Goal: Task Accomplishment & Management: Use online tool/utility

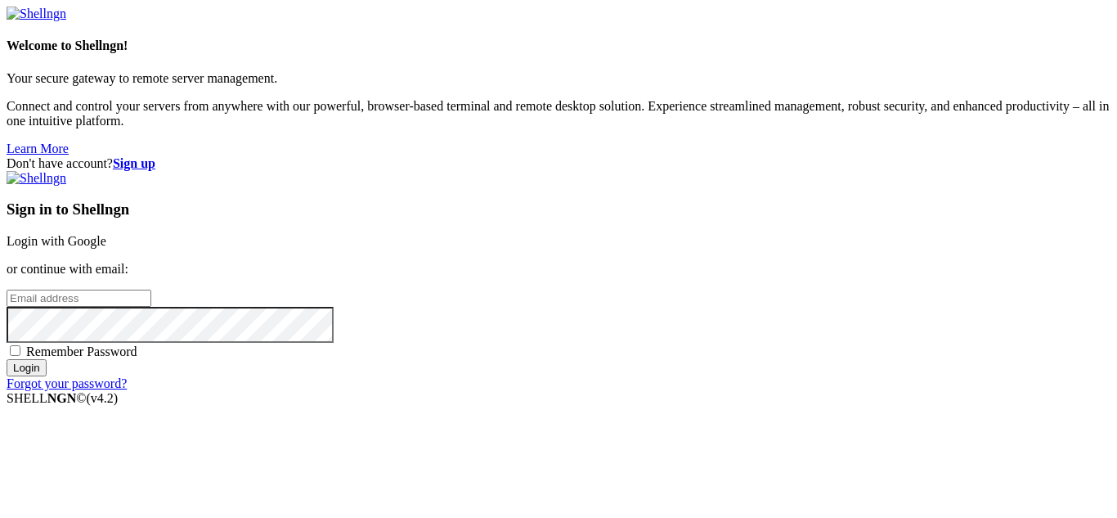
click at [106, 234] on link "Login with Google" at bounding box center [57, 241] width 100 height 14
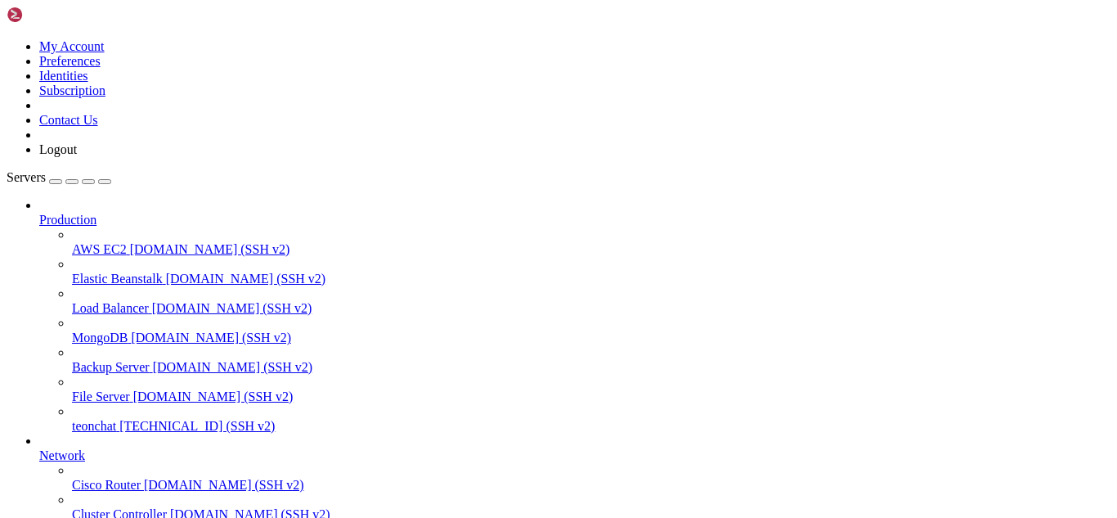
scroll to position [122, 0]
click at [119, 419] on span "[TECHNICAL_ID] (SSH v2)" at bounding box center [196, 426] width 155 height 14
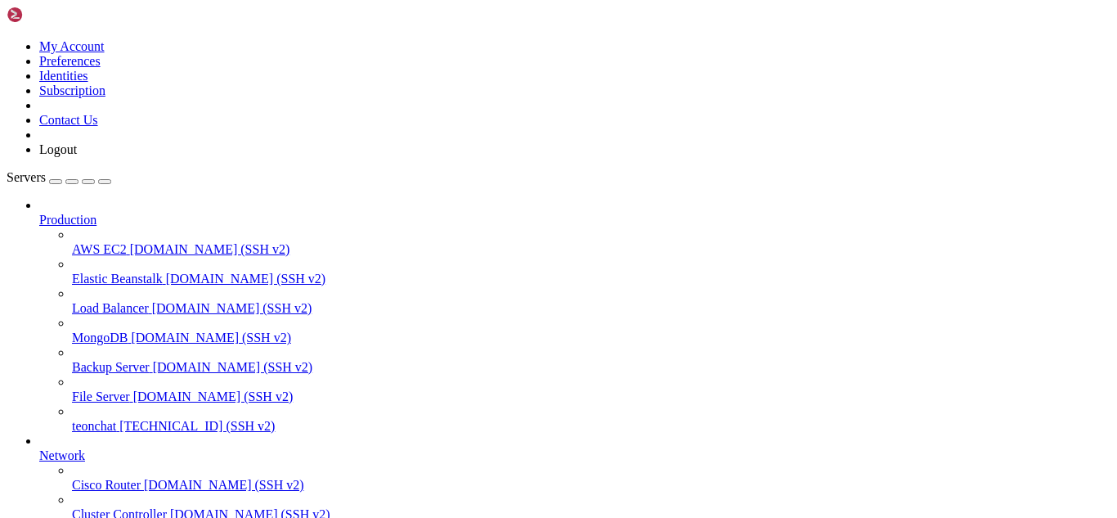
scroll to position [1097835, 0]
drag, startPoint x: 384, startPoint y: 1291, endPoint x: 350, endPoint y: 1313, distance: 40.8
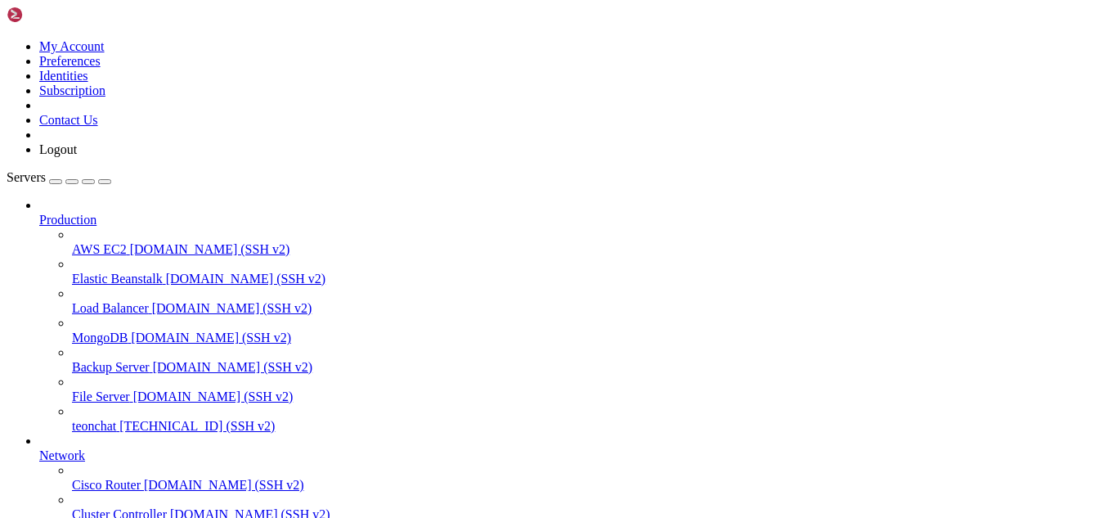
scroll to position [1098148, 0]
drag, startPoint x: 10, startPoint y: 982, endPoint x: 77, endPoint y: 1016, distance: 75.0
drag, startPoint x: 11, startPoint y: 984, endPoint x: 27, endPoint y: 1003, distance: 25.0
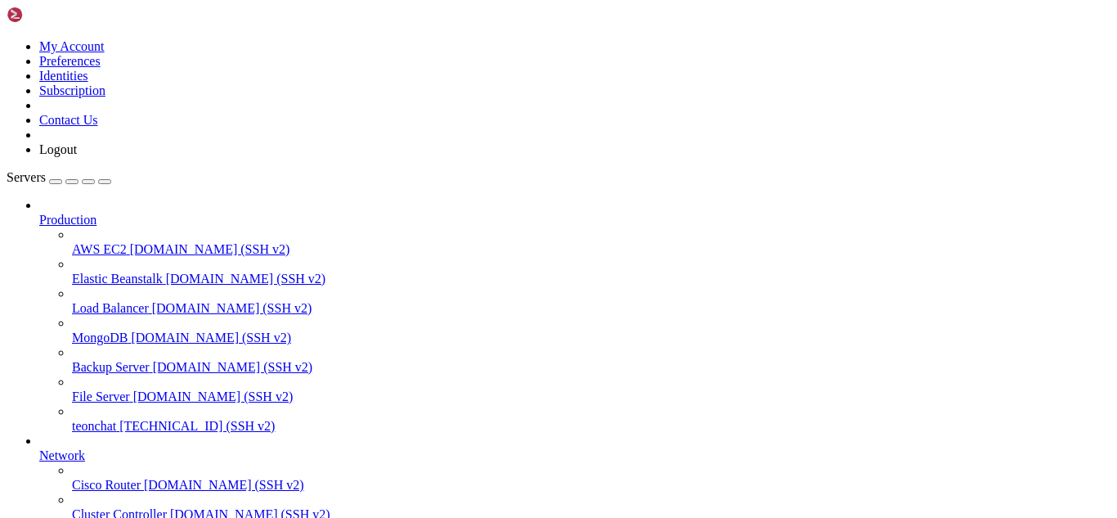
drag, startPoint x: 12, startPoint y: 980, endPoint x: 586, endPoint y: 1306, distance: 659.9
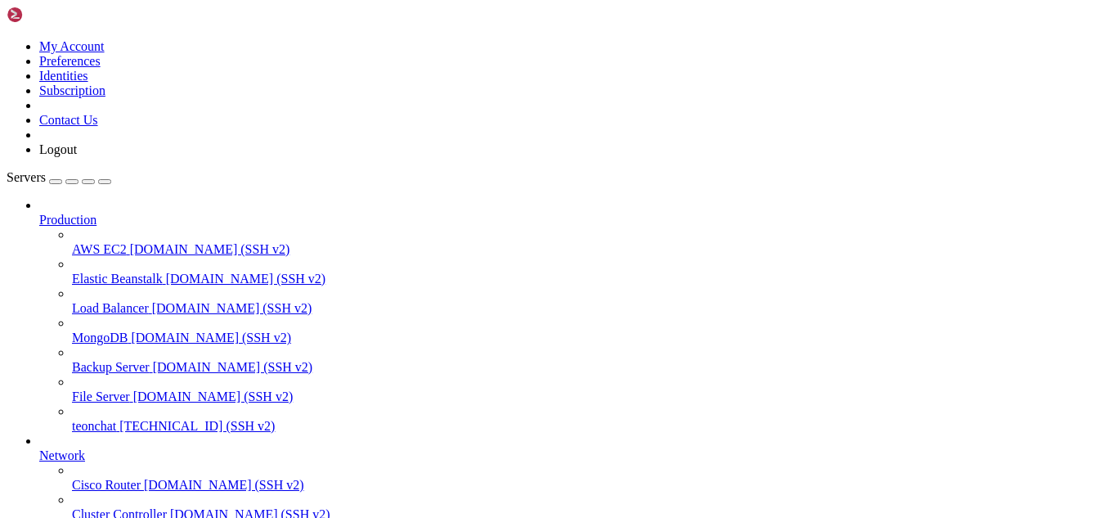
scroll to position [1098236, 0]
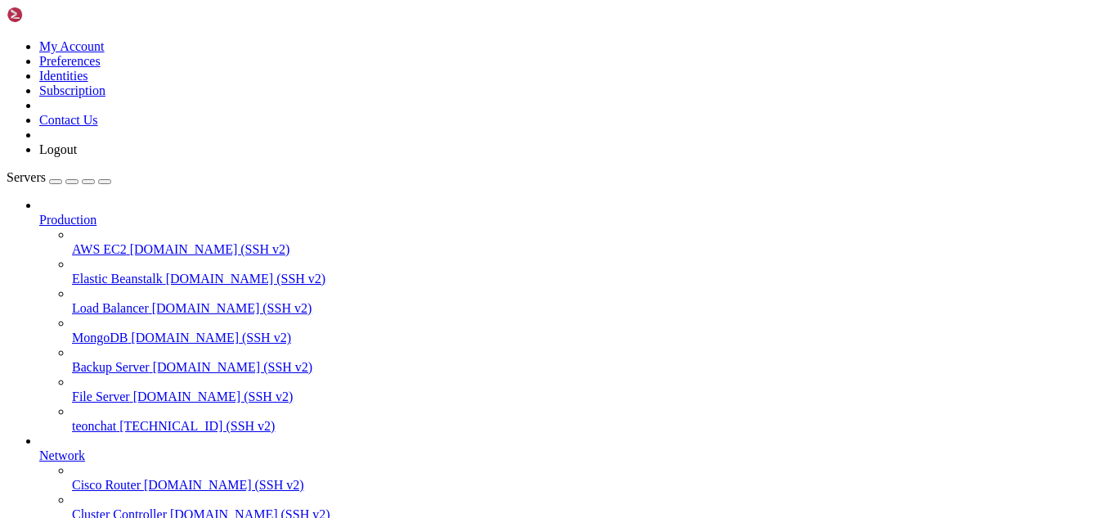
type input "/root/meuapp/flaskmkdir/oficial/app_delivery"
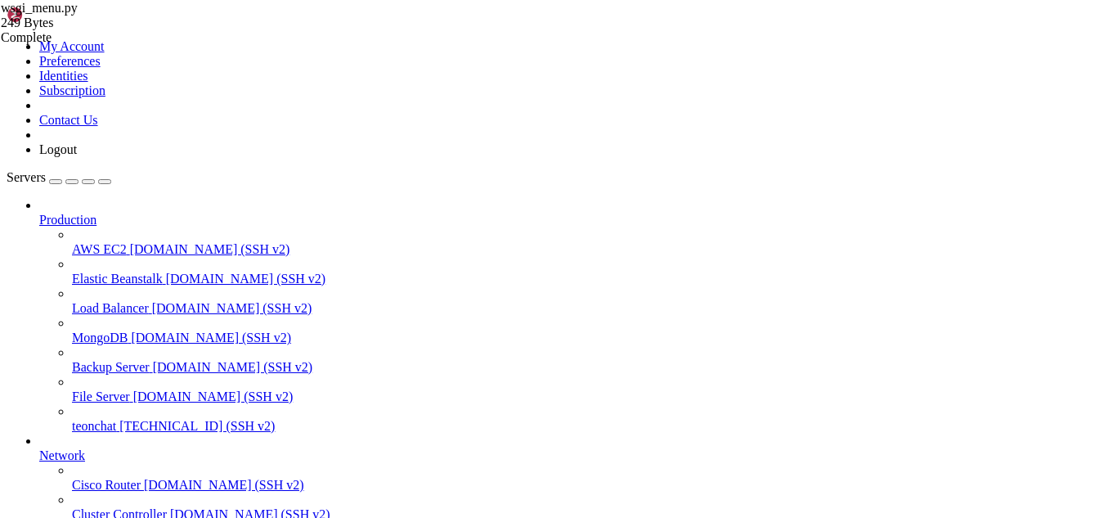
scroll to position [101, 0]
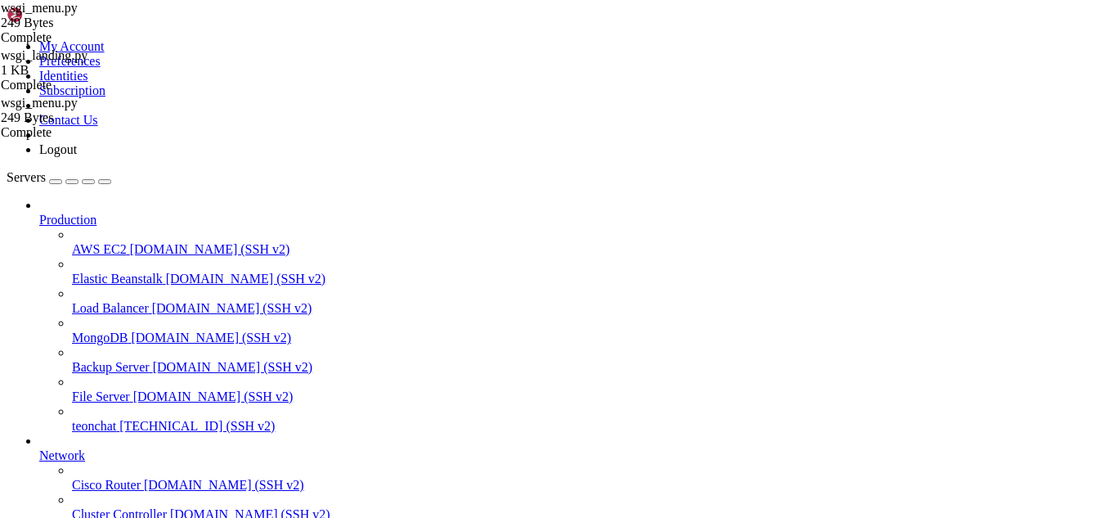
scroll to position [1098258, 0]
drag, startPoint x: 177, startPoint y: 1344, endPoint x: 128, endPoint y: 1348, distance: 49.2
drag, startPoint x: 14, startPoint y: 1012, endPoint x: 310, endPoint y: 1309, distance: 419.8
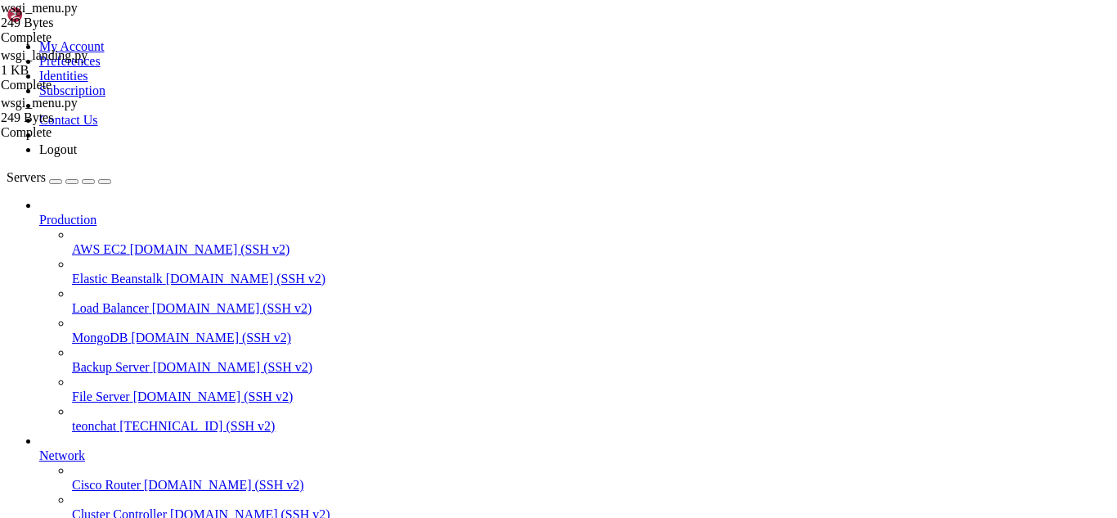
drag, startPoint x: 227, startPoint y: 1341, endPoint x: 151, endPoint y: 1349, distance: 75.7
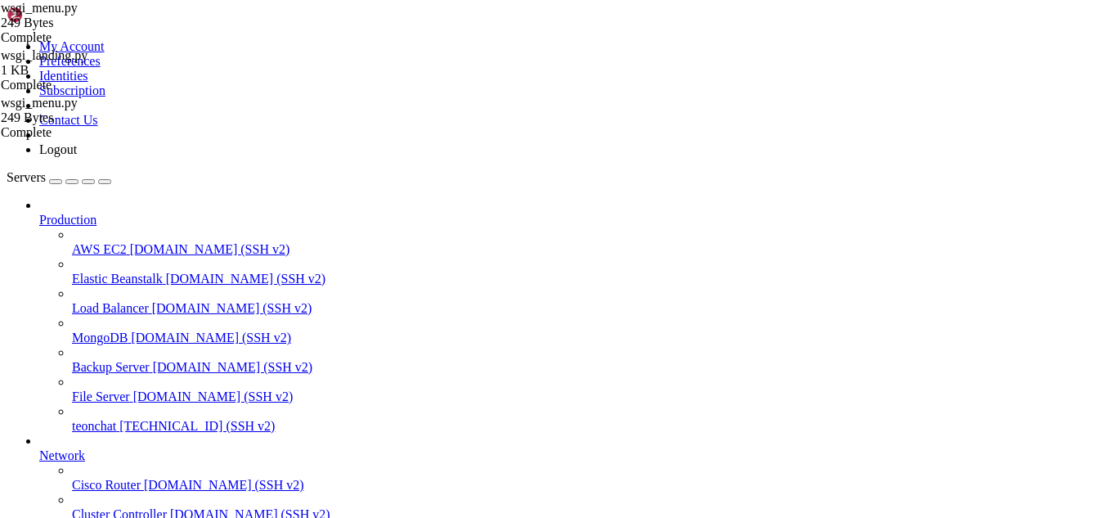
drag, startPoint x: 250, startPoint y: 1251, endPoint x: 13, endPoint y: 986, distance: 355.6
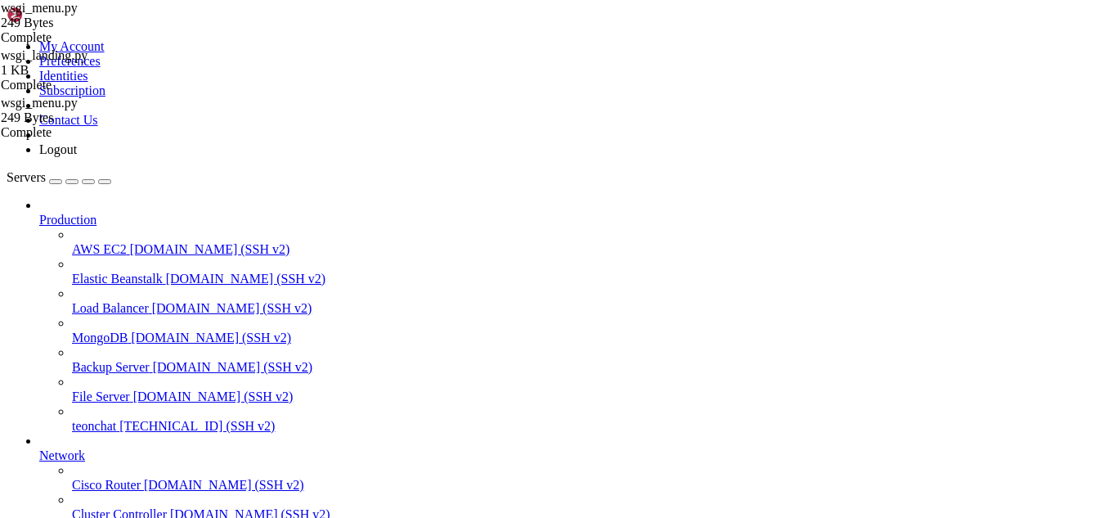
drag, startPoint x: 373, startPoint y: 1420, endPoint x: 173, endPoint y: 1344, distance: 213.5
drag, startPoint x: 118, startPoint y: 1325, endPoint x: 60, endPoint y: 1303, distance: 61.8
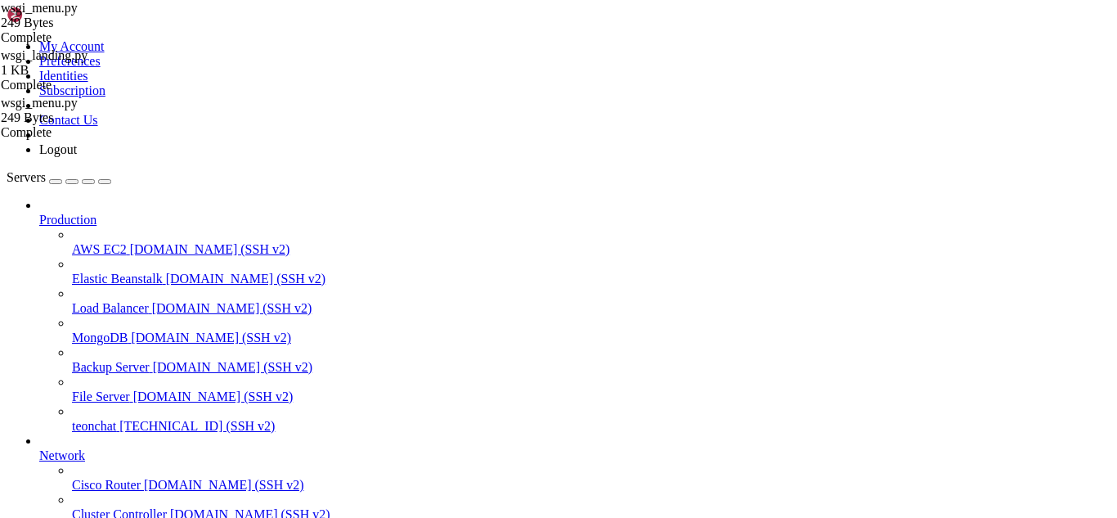
scroll to position [1099543, 0]
drag, startPoint x: 13, startPoint y: 1079, endPoint x: 132, endPoint y: 1328, distance: 275.8
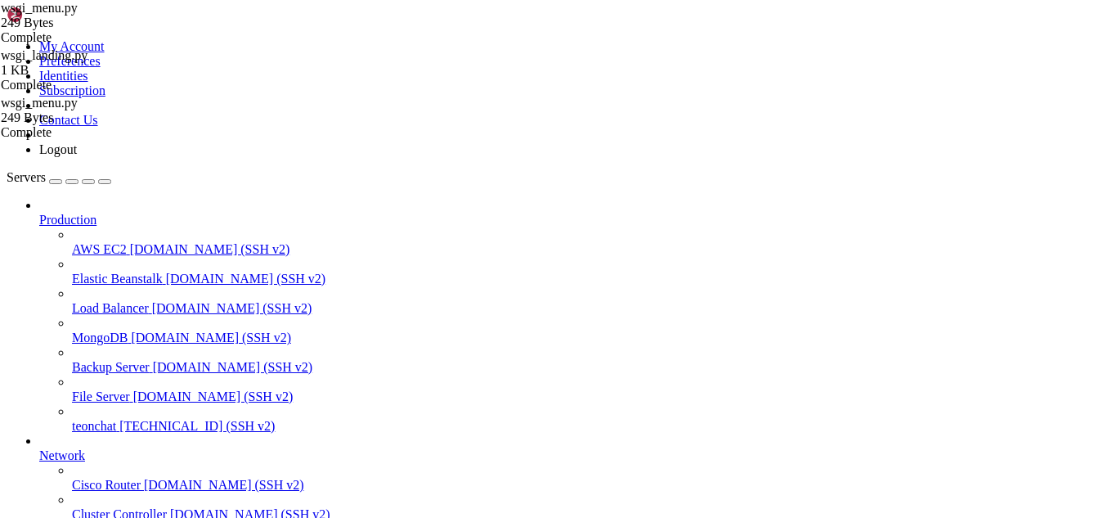
scroll to position [1103880, 0]
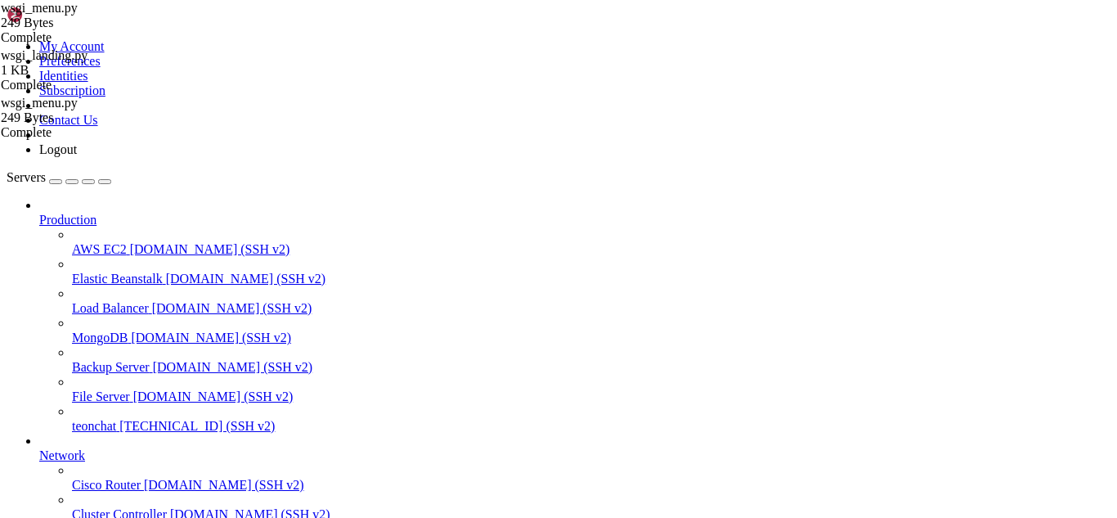
scroll to position [1103891, 0]
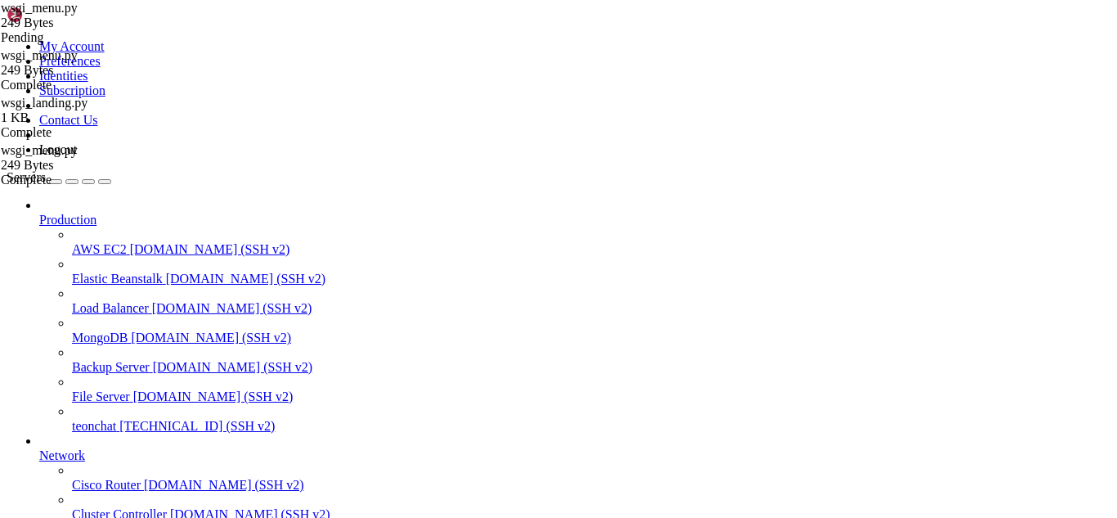
type textarea "# Objetivo: servir a loja com "/" original (menu)."
paste textarea "from main import app as flask_app"
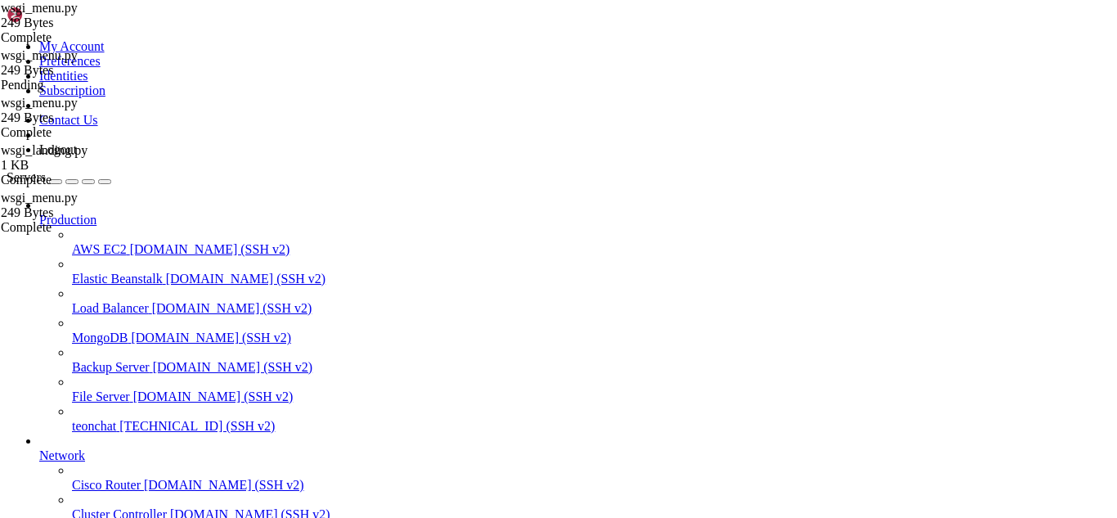
type textarea "from main import app as flask_app"
drag, startPoint x: 442, startPoint y: 102, endPoint x: 245, endPoint y: 97, distance: 197.1
drag, startPoint x: 376, startPoint y: 151, endPoint x: 262, endPoint y: 146, distance: 113.8
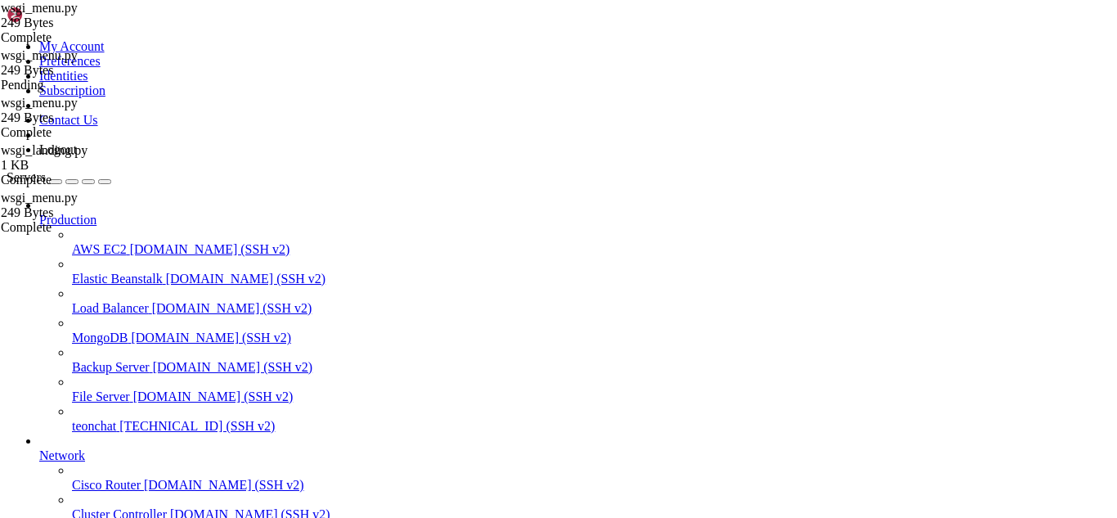
paste textarea "from main import app as flask_app"
type textarea "from main import app as flask_app # fallback"
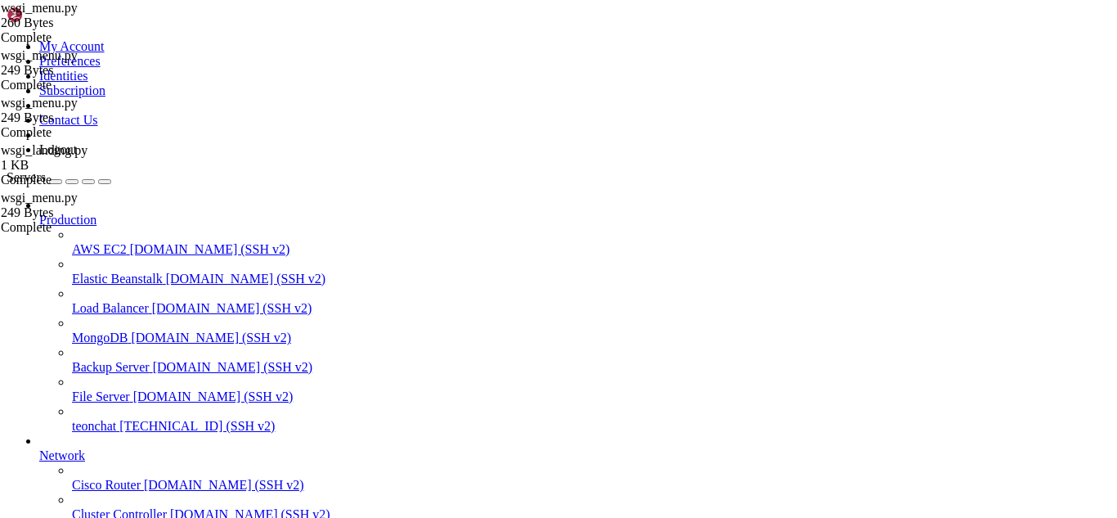
drag, startPoint x: 294, startPoint y: 1333, endPoint x: 271, endPoint y: 1334, distance: 22.1
drag, startPoint x: 17, startPoint y: 1115, endPoint x: 271, endPoint y: 1330, distance: 331.9
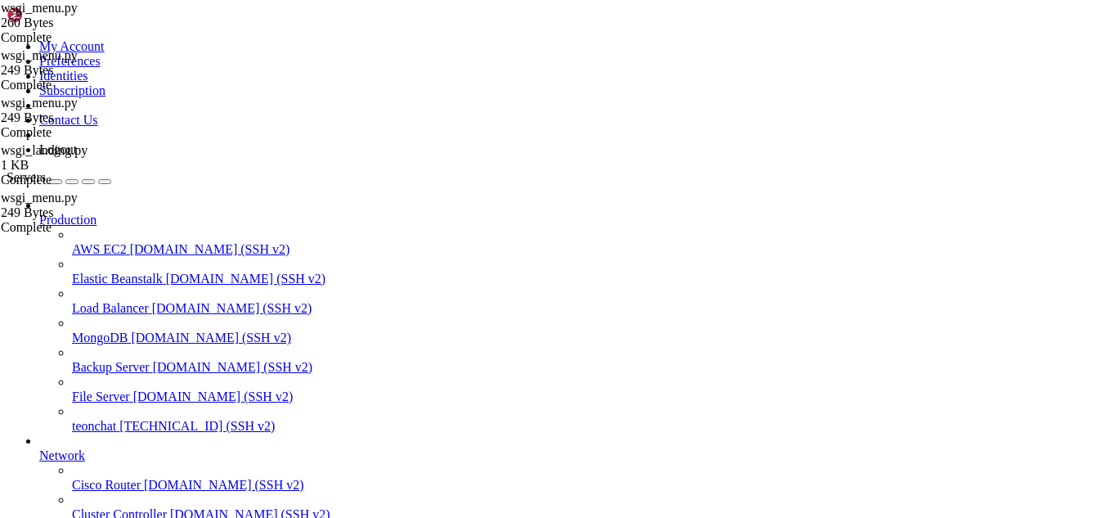
scroll to position [1104681, 0]
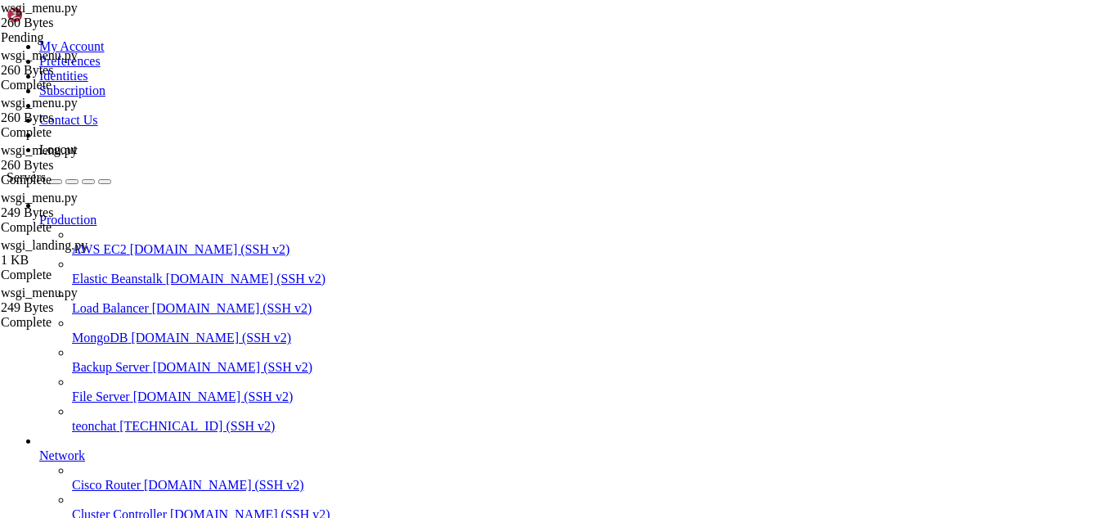
drag, startPoint x: 348, startPoint y: 1088, endPoint x: 150, endPoint y: 1088, distance: 197.1
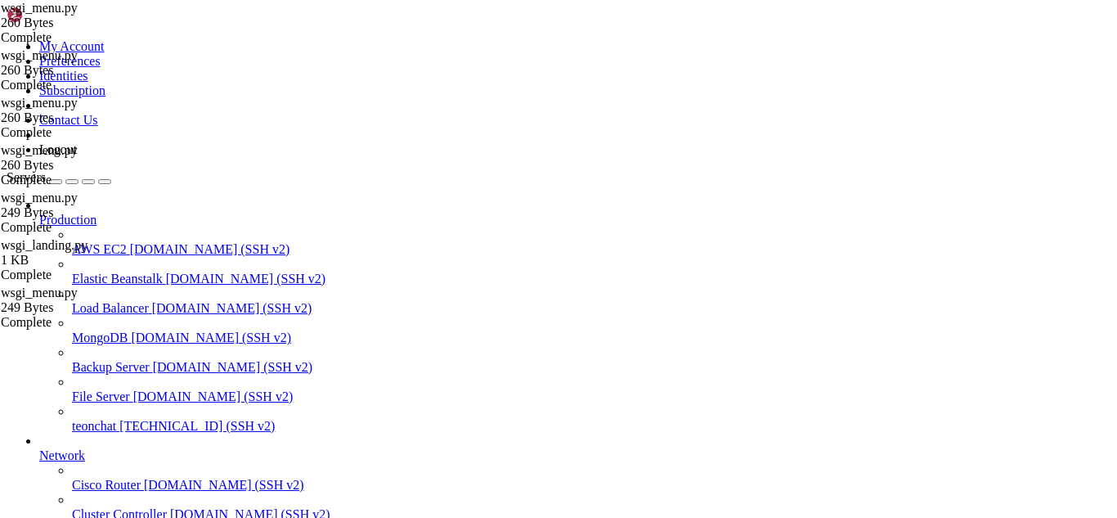
drag, startPoint x: 160, startPoint y: 1342, endPoint x: 425, endPoint y: 1330, distance: 265.2
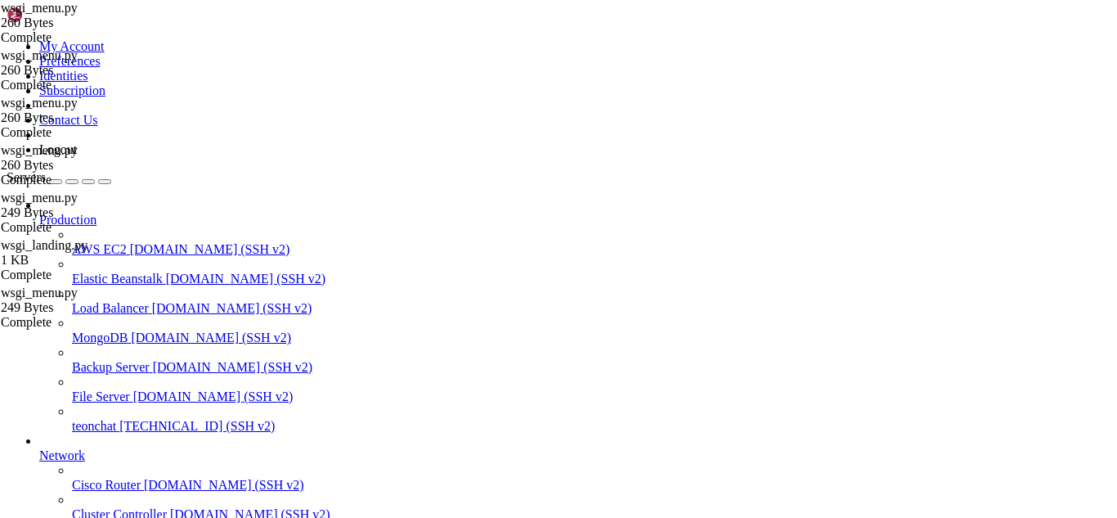
scroll to position [1106214, 0]
drag, startPoint x: 15, startPoint y: 1128, endPoint x: 240, endPoint y: 1317, distance: 294.3
drag, startPoint x: 247, startPoint y: 1335, endPoint x: 390, endPoint y: 1201, distance: 195.6
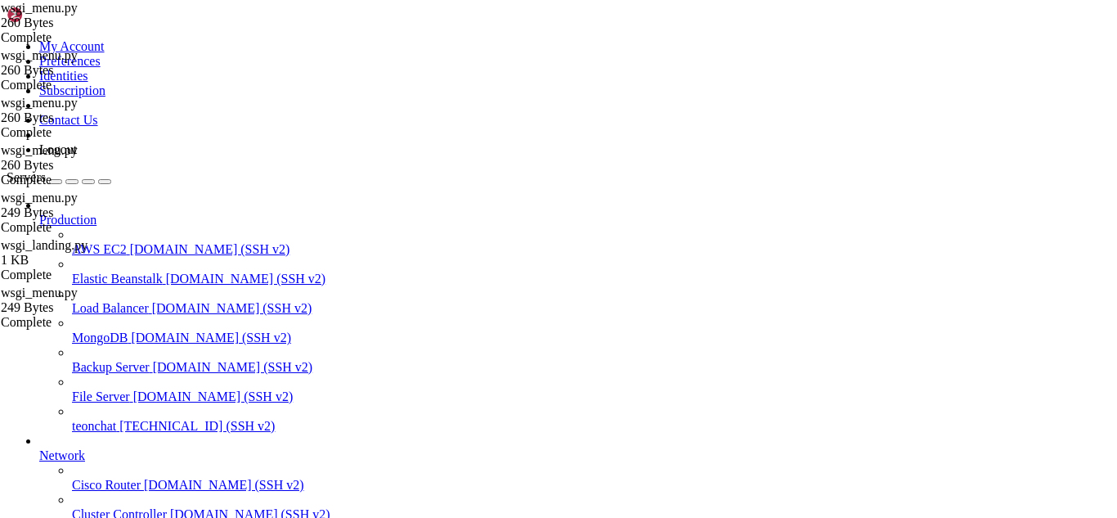
scroll to position [1108035, 0]
drag, startPoint x: 15, startPoint y: 1137, endPoint x: 705, endPoint y: 1327, distance: 715.8
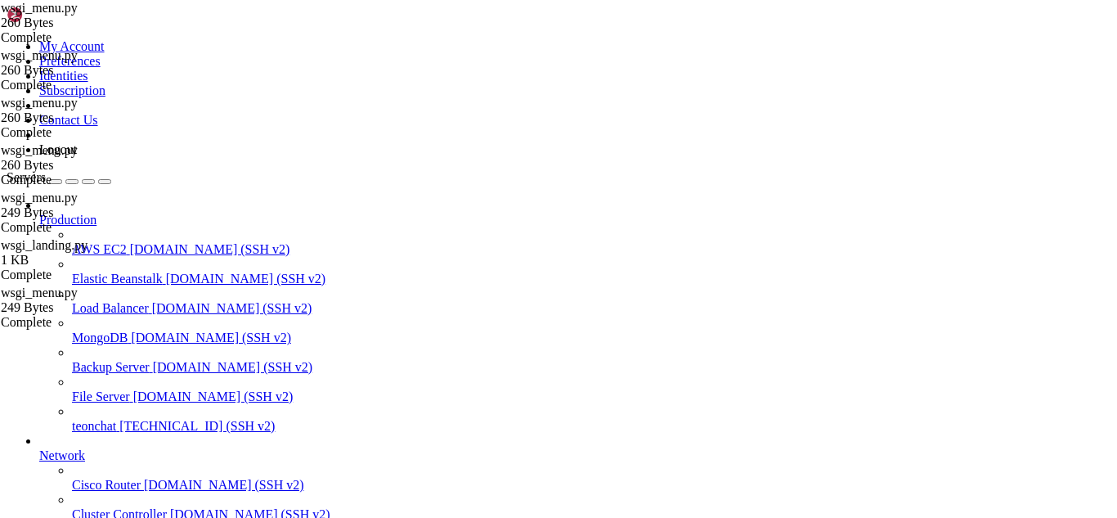
scroll to position [1108093, 0]
drag, startPoint x: 189, startPoint y: 1344, endPoint x: 146, endPoint y: 1348, distance: 42.7
drag, startPoint x: 711, startPoint y: 1259, endPoint x: 14, endPoint y: 1180, distance: 701.9
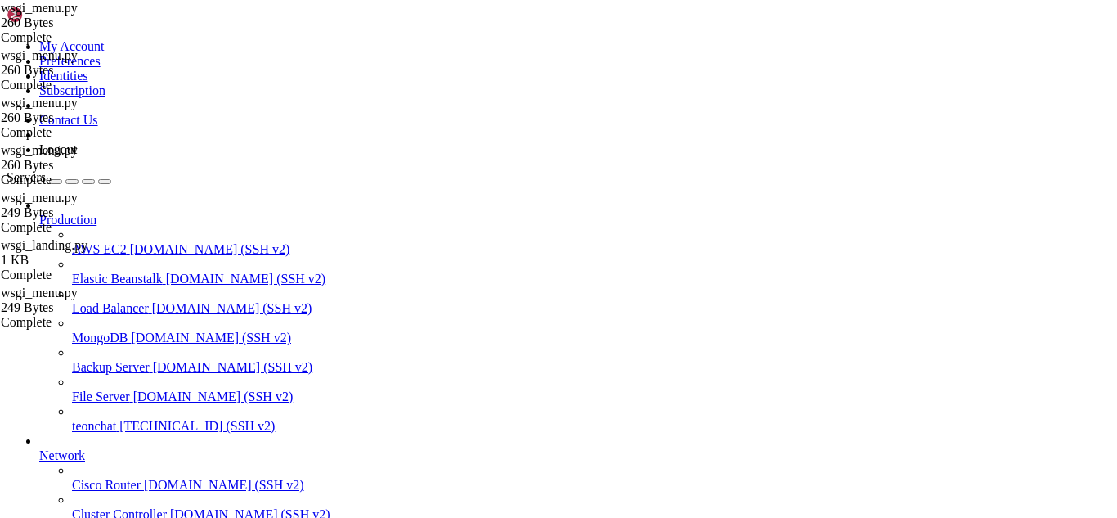
drag, startPoint x: 11, startPoint y: 996, endPoint x: 517, endPoint y: 1130, distance: 523.7
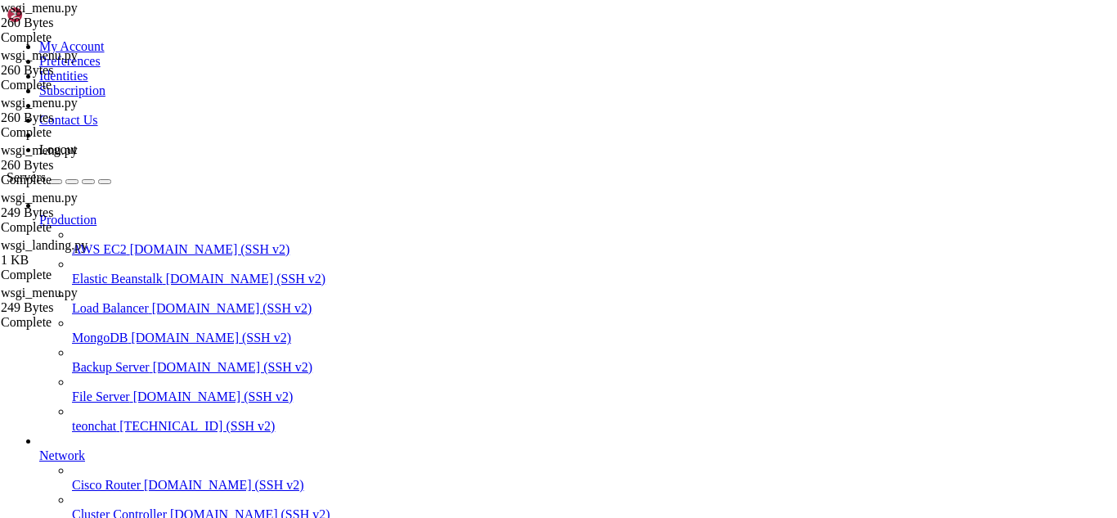
drag, startPoint x: 15, startPoint y: 1001, endPoint x: 701, endPoint y: 1328, distance: 760.1
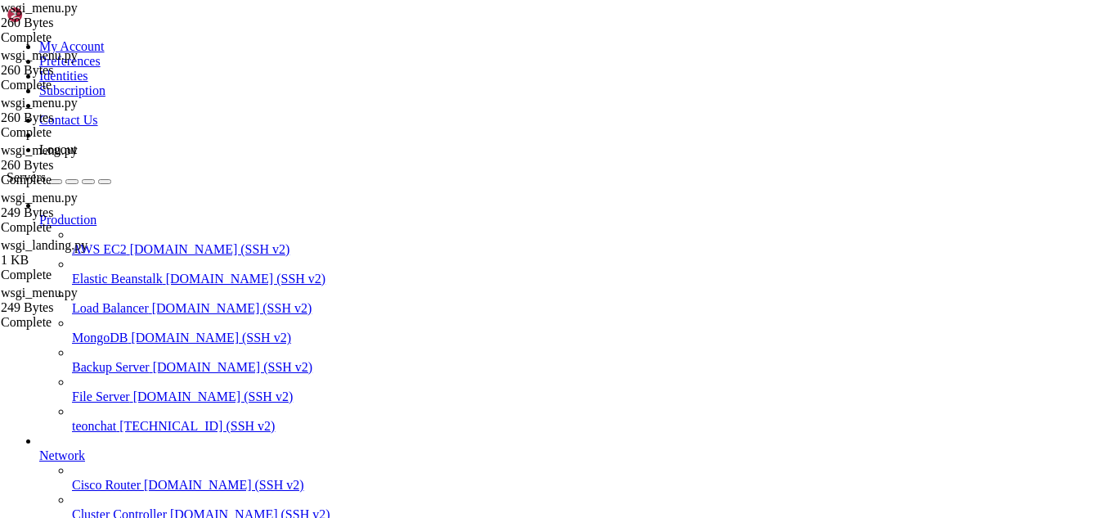
drag, startPoint x: 344, startPoint y: 139, endPoint x: 242, endPoint y: 119, distance: 104.1
type textarea "try: from main_fixed import app # versão corrigida"
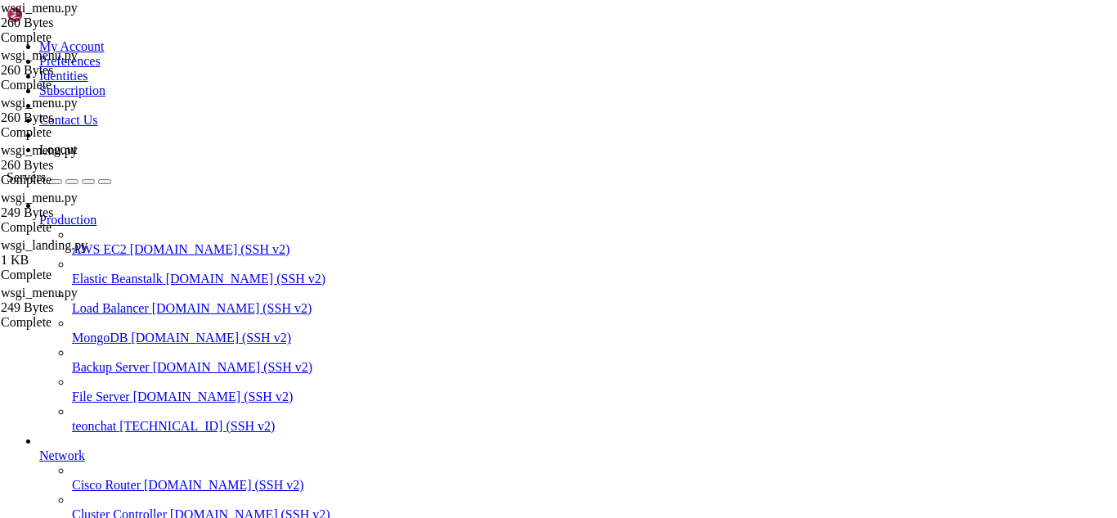
scroll to position [0, 1]
type textarea "from main import app as flask_app # fallback"
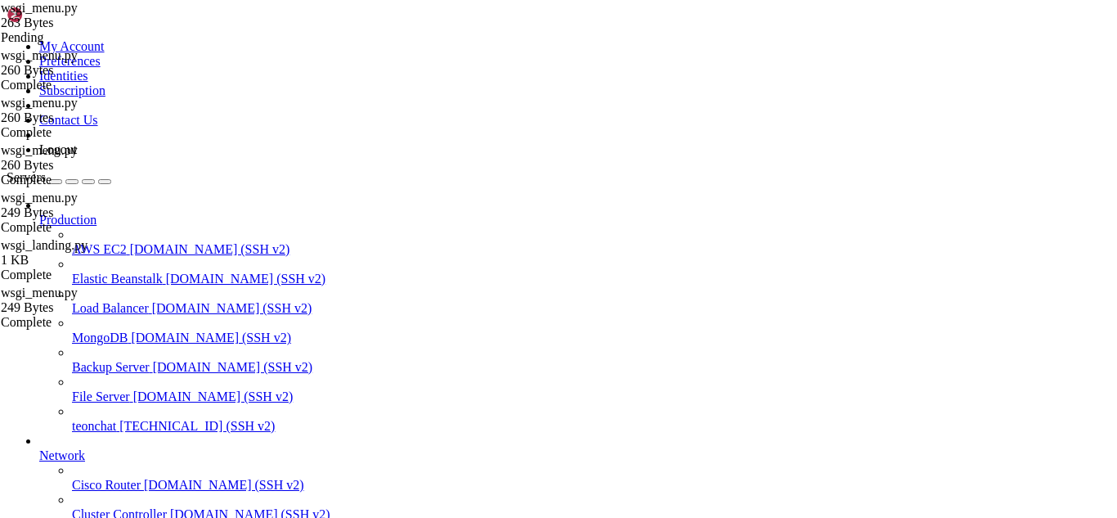
type textarea "# Objetivo: servir a loja com "/" original (menu)."
type textarea "#except ImportError:"
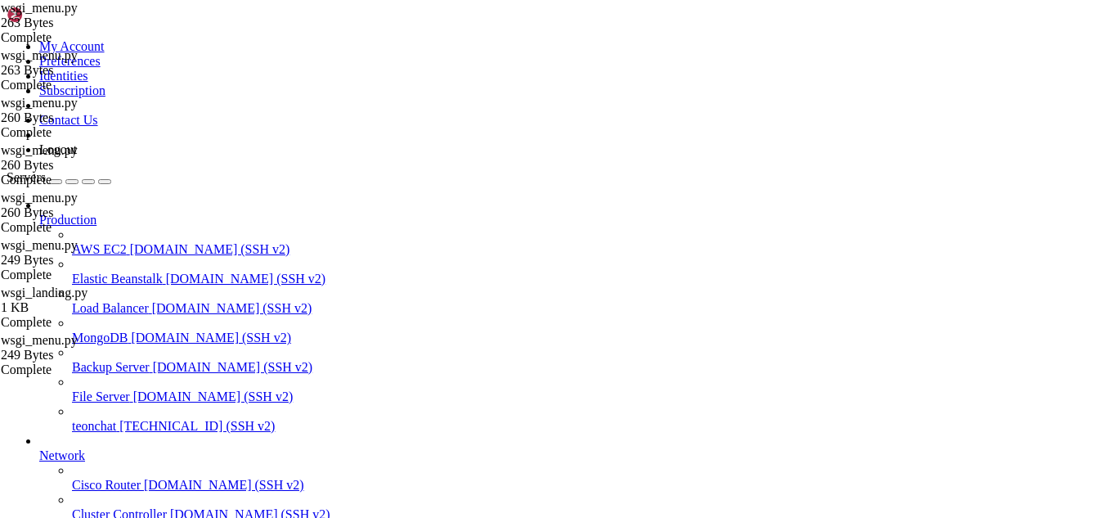
scroll to position [1109478, 0]
drag, startPoint x: 204, startPoint y: 1349, endPoint x: 168, endPoint y: 1361, distance: 38.5
drag, startPoint x: 360, startPoint y: 1348, endPoint x: 316, endPoint y: 1335, distance: 45.3
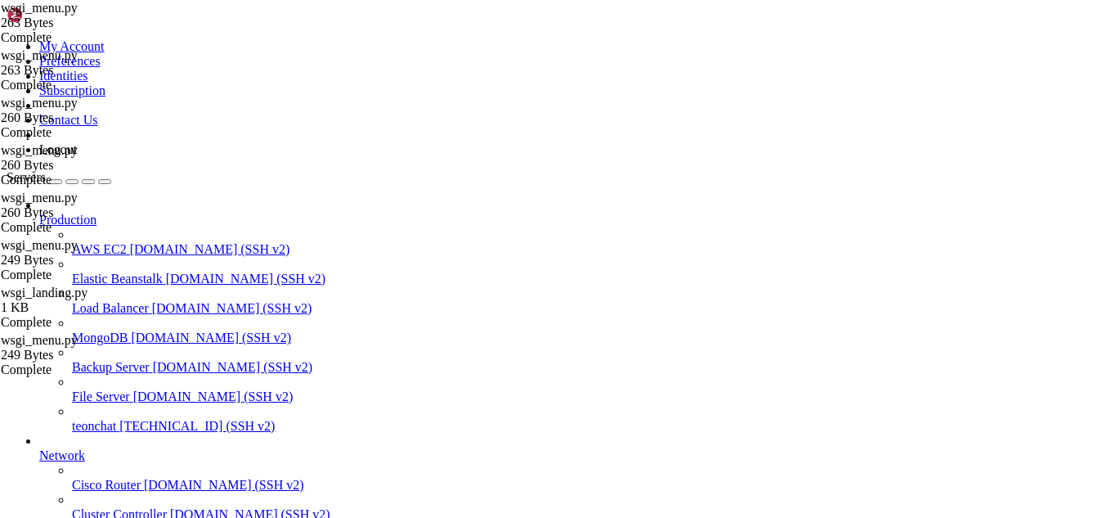
drag, startPoint x: 463, startPoint y: 1268, endPoint x: 12, endPoint y: 1078, distance: 488.9
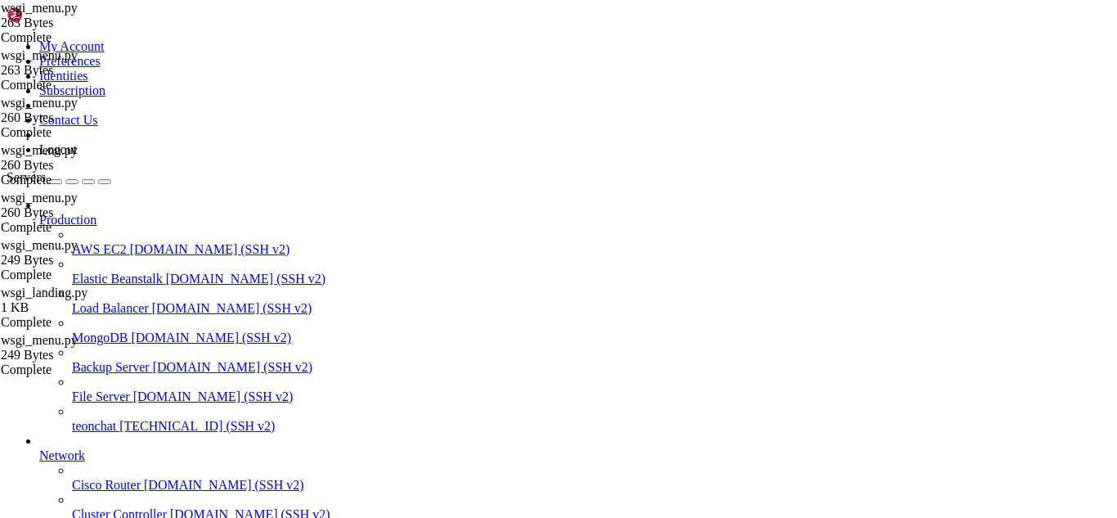
scroll to position [1031335, 0]
drag, startPoint x: 22, startPoint y: 1057, endPoint x: 127, endPoint y: 1309, distance: 272.8
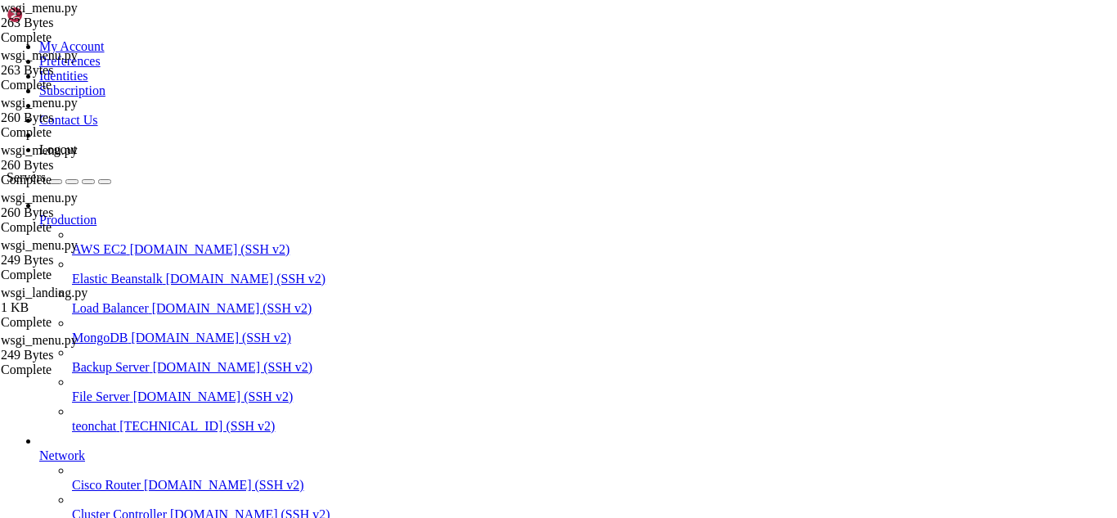
drag, startPoint x: 110, startPoint y: 1216, endPoint x: 12, endPoint y: 1031, distance: 209.2
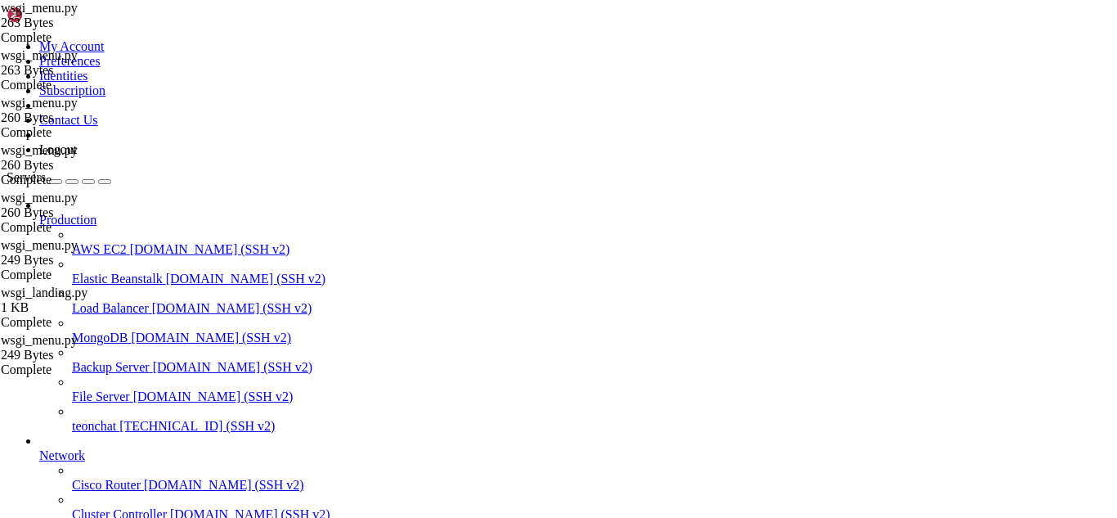
scroll to position [1037288, 0]
drag, startPoint x: 7, startPoint y: 941, endPoint x: 425, endPoint y: 1102, distance: 448.3
drag, startPoint x: 14, startPoint y: 1071, endPoint x: 446, endPoint y: 1073, distance: 432.6
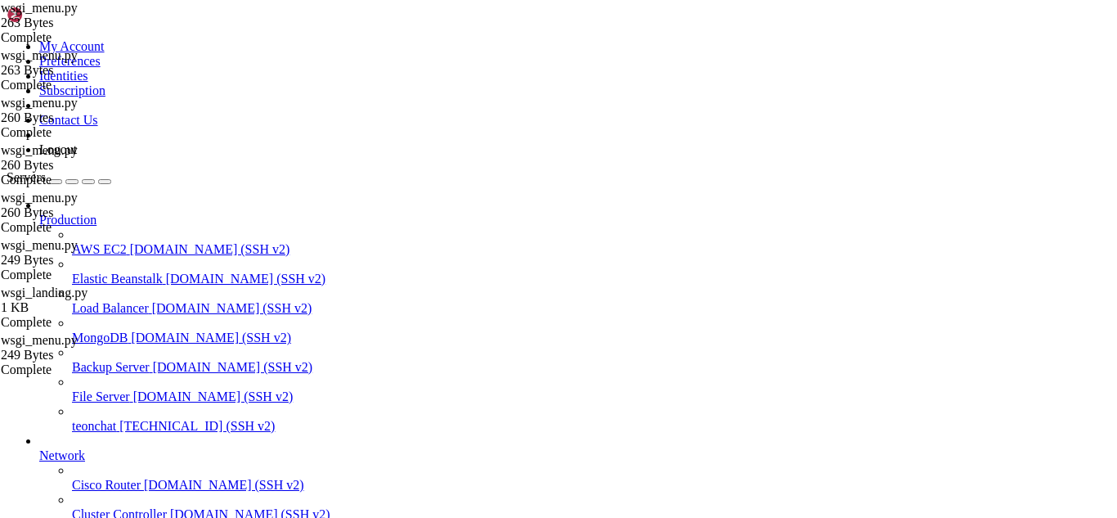
drag, startPoint x: 278, startPoint y: 1343, endPoint x: 252, endPoint y: 1333, distance: 27.9
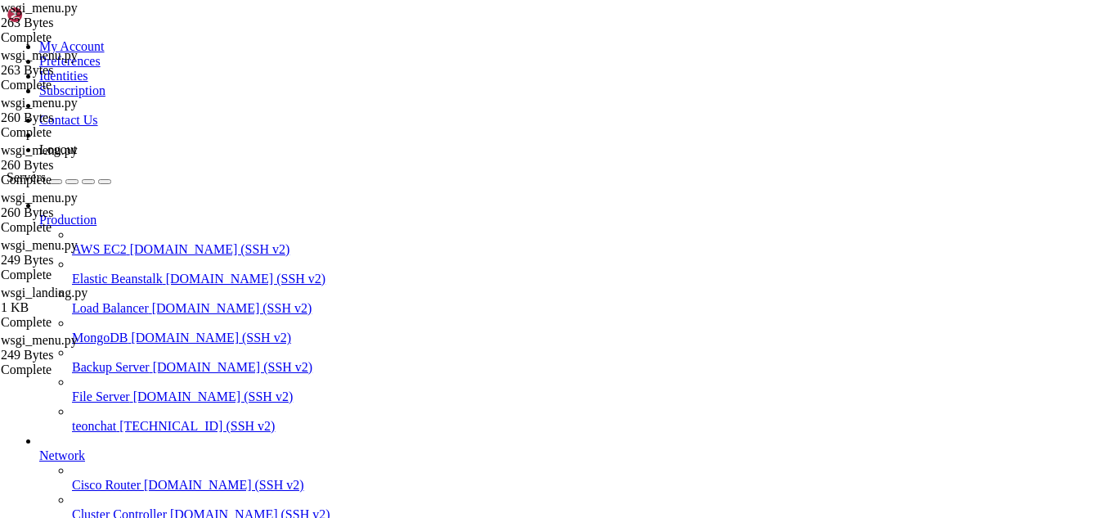
drag, startPoint x: 249, startPoint y: 1338, endPoint x: 174, endPoint y: 1317, distance: 78.0
drag, startPoint x: 209, startPoint y: 1350, endPoint x: 177, endPoint y: 1353, distance: 32.8
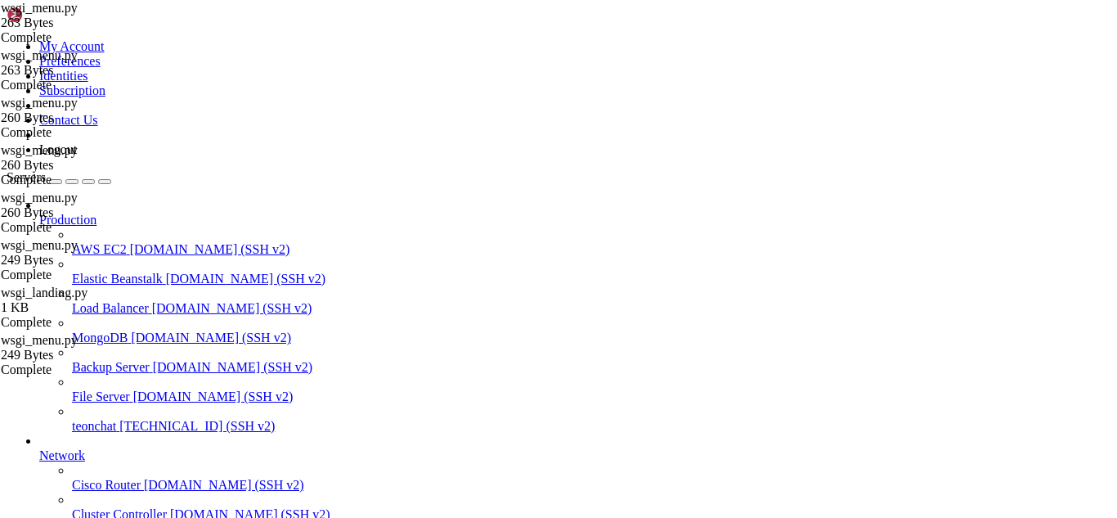
scroll to position [1044911, 0]
drag, startPoint x: 269, startPoint y: 1341, endPoint x: 226, endPoint y: 1339, distance: 43.4
drag, startPoint x: 841, startPoint y: 1333, endPoint x: 13, endPoint y: 1175, distance: 843.3
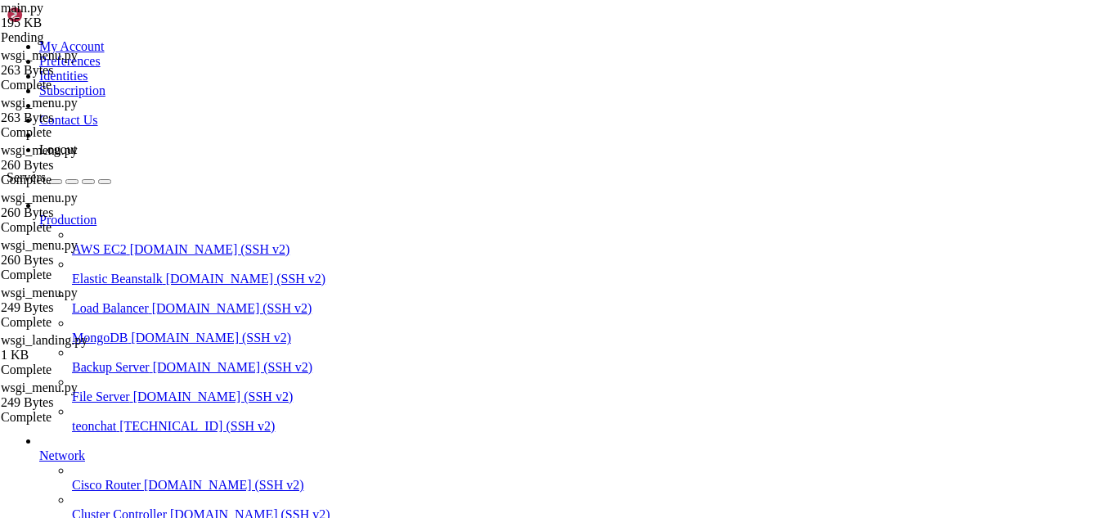
drag, startPoint x: 507, startPoint y: 233, endPoint x: 256, endPoint y: 207, distance: 252.4
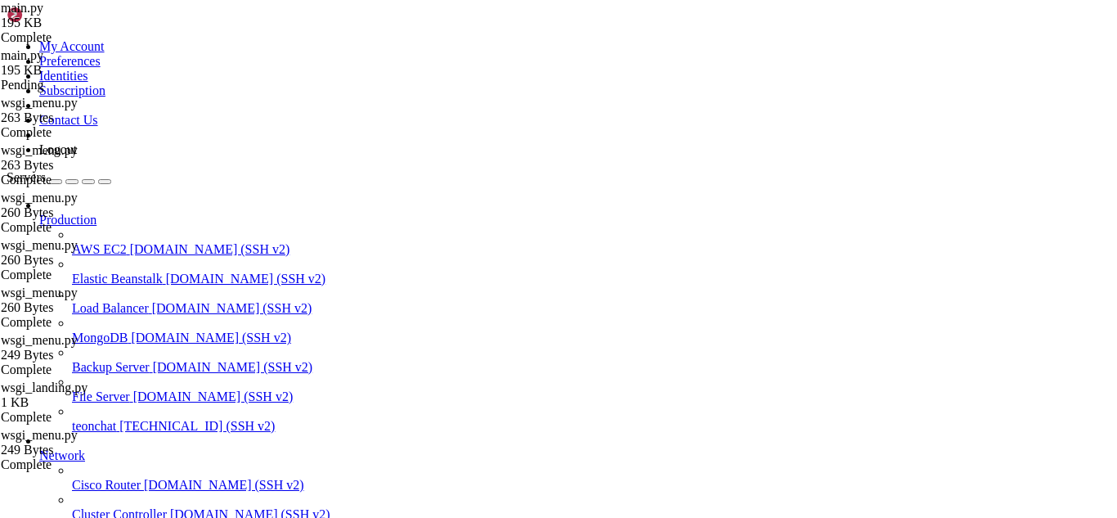
scroll to position [83, 0]
drag, startPoint x: 595, startPoint y: 275, endPoint x: 475, endPoint y: 275, distance: 120.2
paste textarea "VraX5yTXz4EVJbDq49Fy9RKhgChxEBWz"
drag, startPoint x: 245, startPoint y: 265, endPoint x: 509, endPoint y: 304, distance: 266.2
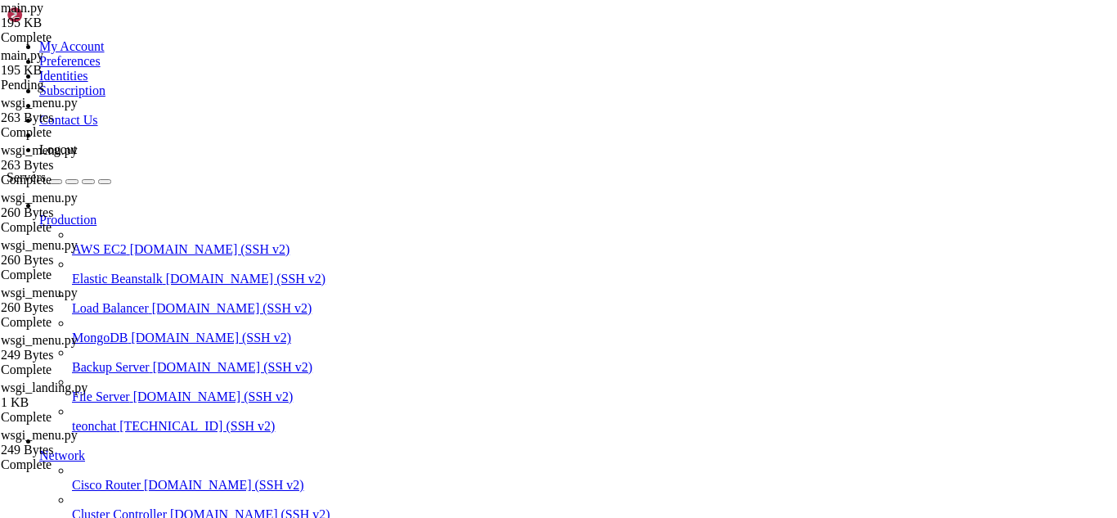
type textarea "'DATABASE_URL', 'sqlite:///restaurant.db') app.config['SQLALCHEMY_TRACK_MODIFIC…"
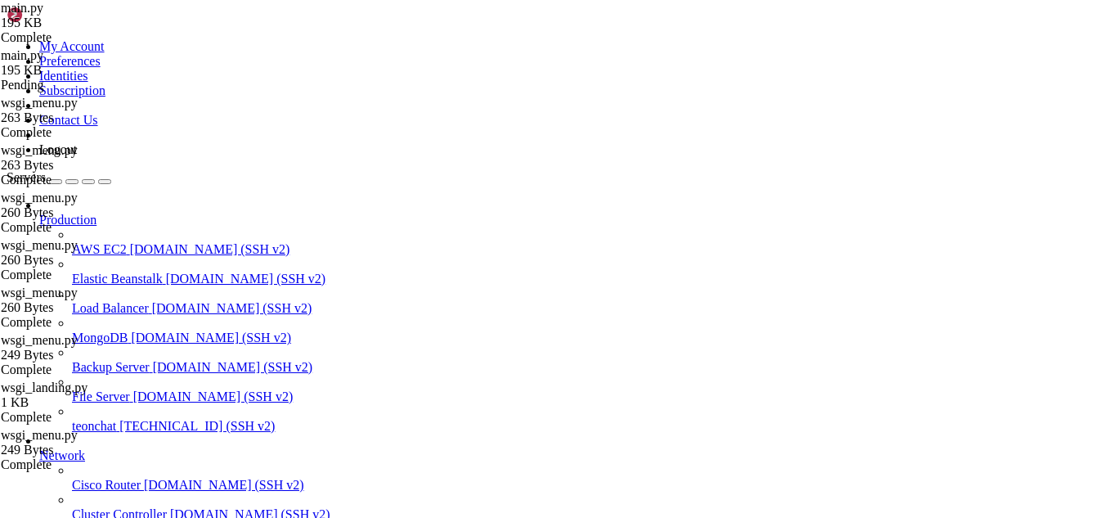
drag, startPoint x: 23, startPoint y: 1197, endPoint x: 288, endPoint y: 1057, distance: 300.0
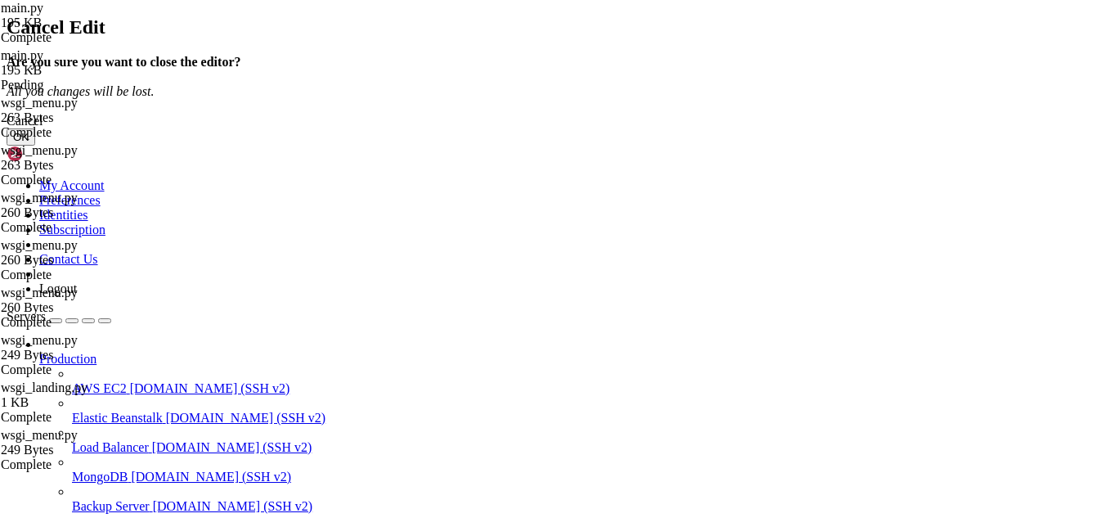
click at [35, 146] on button "OK" at bounding box center [21, 136] width 29 height 17
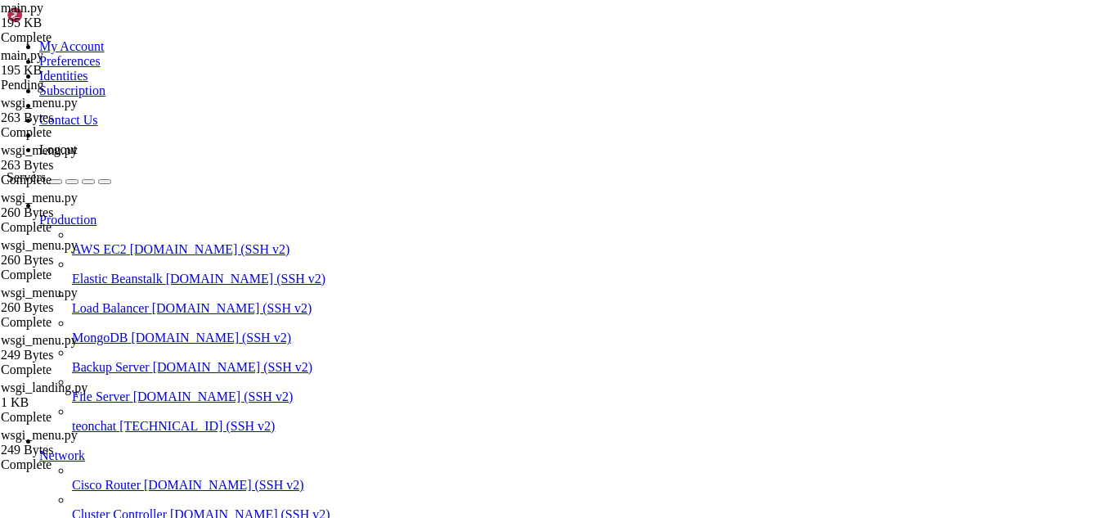
type textarea "# from main import app as flask_app # fallback"
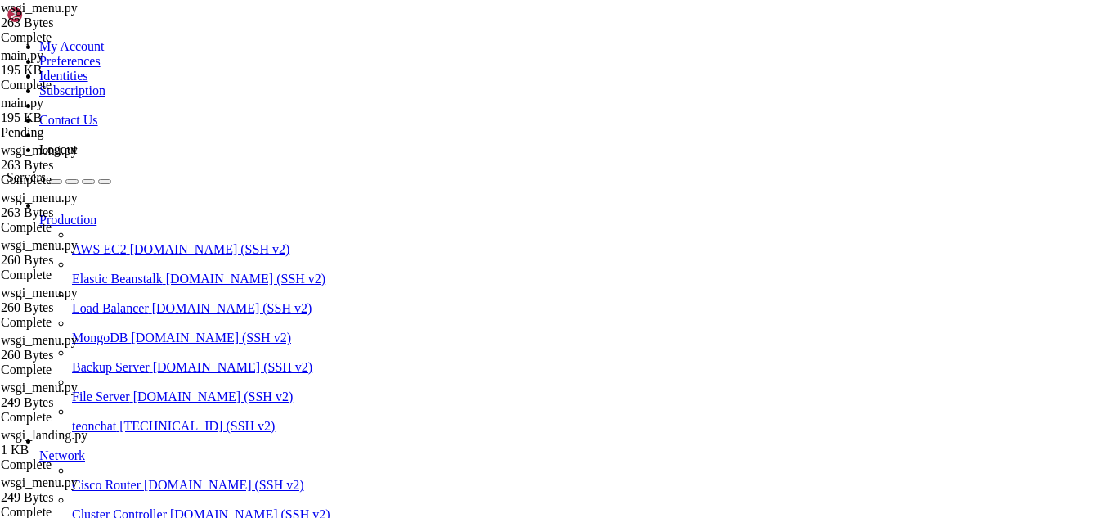
scroll to position [0, 2]
paste textarea
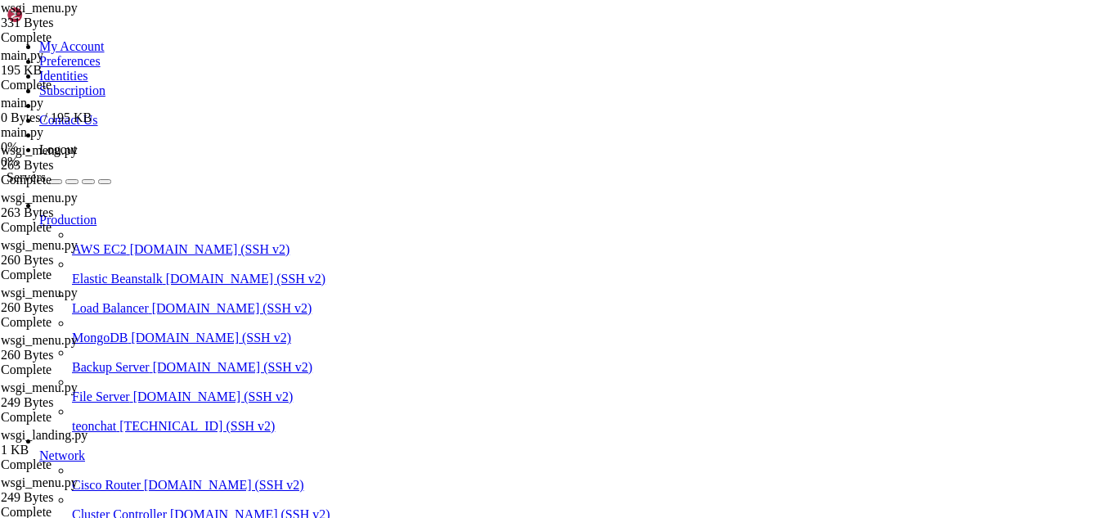
drag, startPoint x: 288, startPoint y: 1344, endPoint x: 243, endPoint y: 1314, distance: 54.2
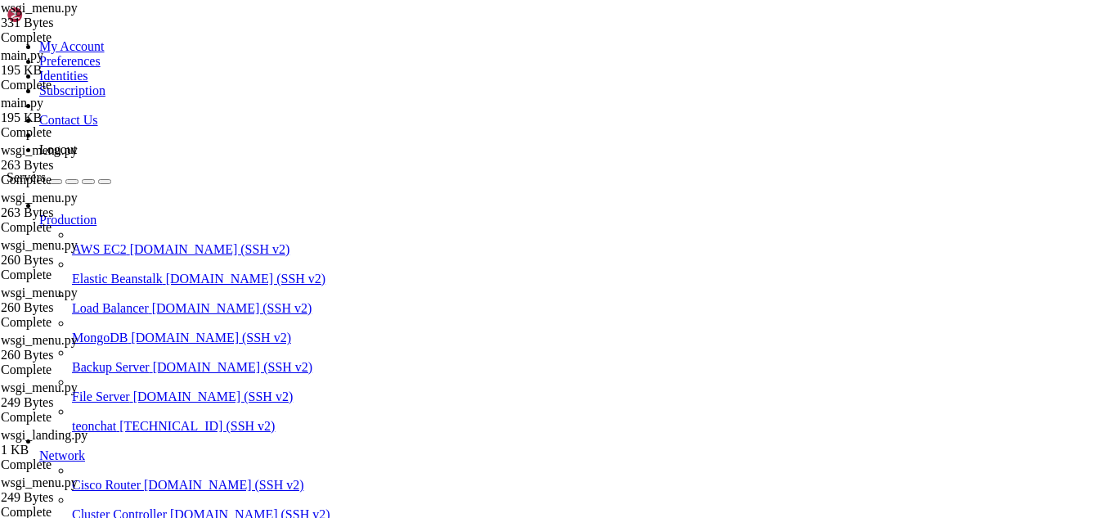
drag, startPoint x: 245, startPoint y: 1335, endPoint x: 230, endPoint y: 1340, distance: 16.3
drag, startPoint x: 207, startPoint y: 1348, endPoint x: 142, endPoint y: 1360, distance: 65.8
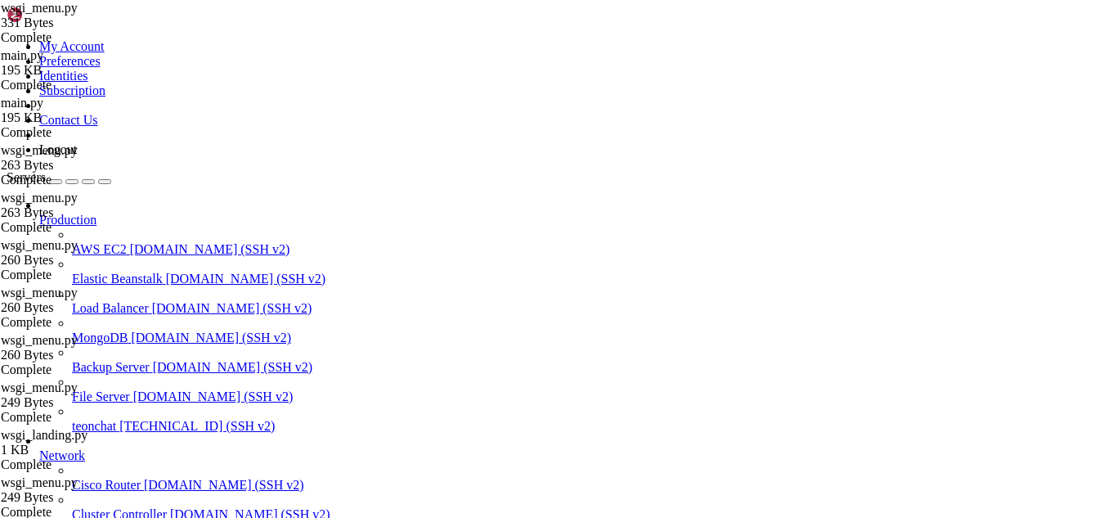
scroll to position [1064843, 0]
drag, startPoint x: 227, startPoint y: 1338, endPoint x: 196, endPoint y: 1349, distance: 33.1
drag, startPoint x: 10, startPoint y: 988, endPoint x: 661, endPoint y: 1295, distance: 719.9
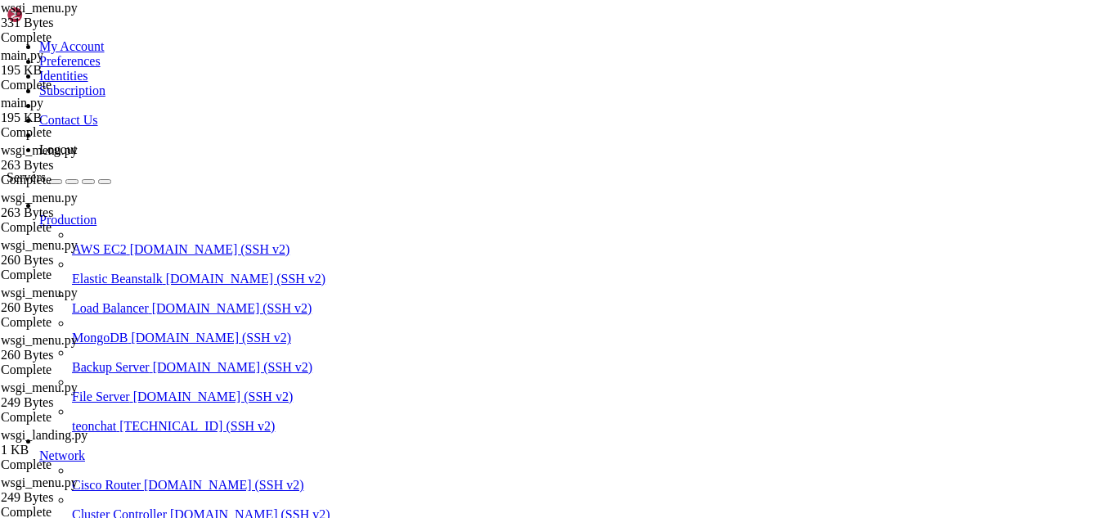
drag, startPoint x: 307, startPoint y: 1324, endPoint x: 12, endPoint y: 1275, distance: 298.5
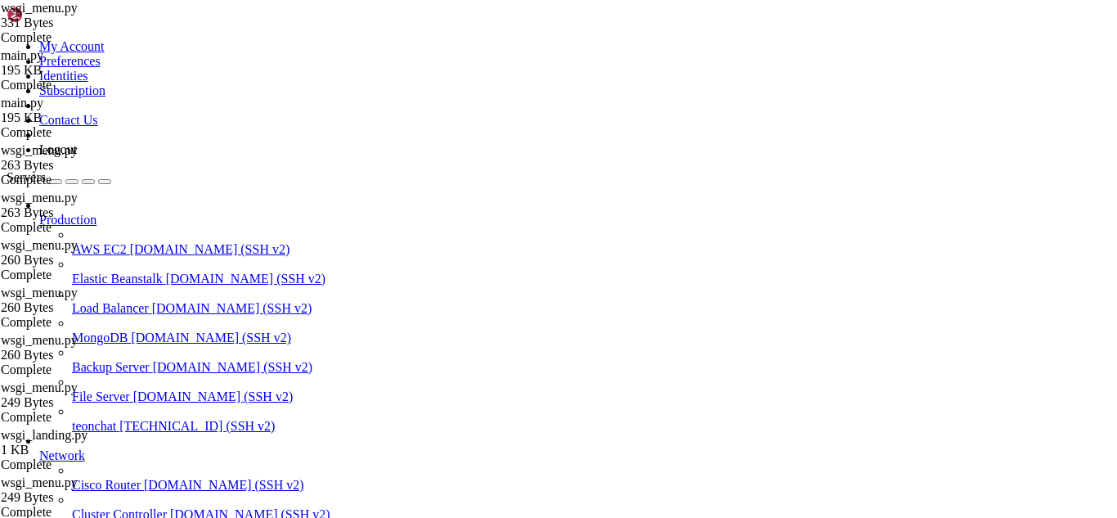
scroll to position [1064524, 0]
drag, startPoint x: 140, startPoint y: 1245, endPoint x: 13, endPoint y: 1029, distance: 250.3
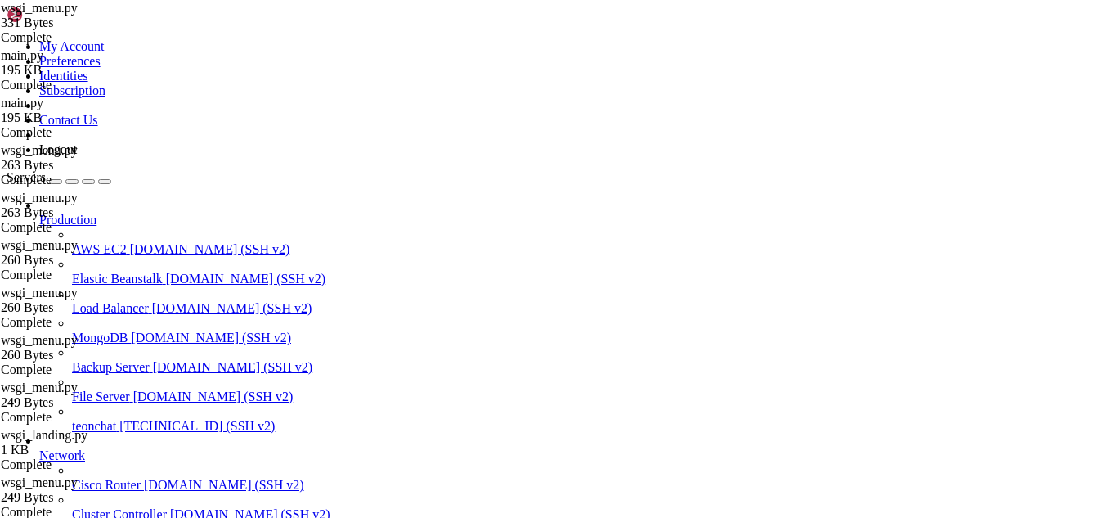
scroll to position [1064960, 0]
drag, startPoint x: 113, startPoint y: 1335, endPoint x: 14, endPoint y: 1304, distance: 103.5
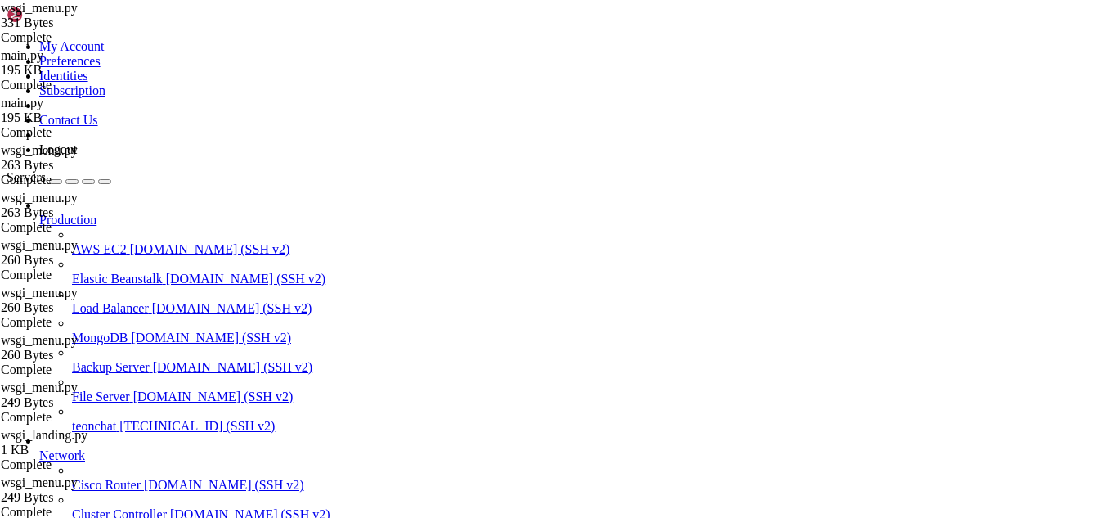
scroll to position [1073454, 0]
drag, startPoint x: 271, startPoint y: 1342, endPoint x: 209, endPoint y: 1290, distance: 81.4
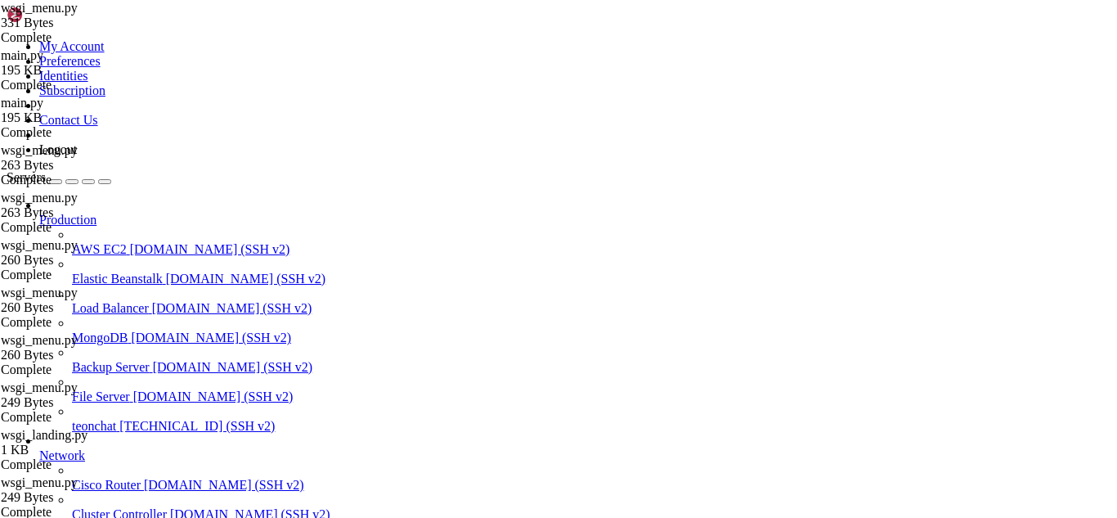
scroll to position [1073465, 0]
drag, startPoint x: 287, startPoint y: 1070, endPoint x: 194, endPoint y: 1080, distance: 93.8
drag, startPoint x: 284, startPoint y: 1064, endPoint x: 195, endPoint y: 1133, distance: 112.4
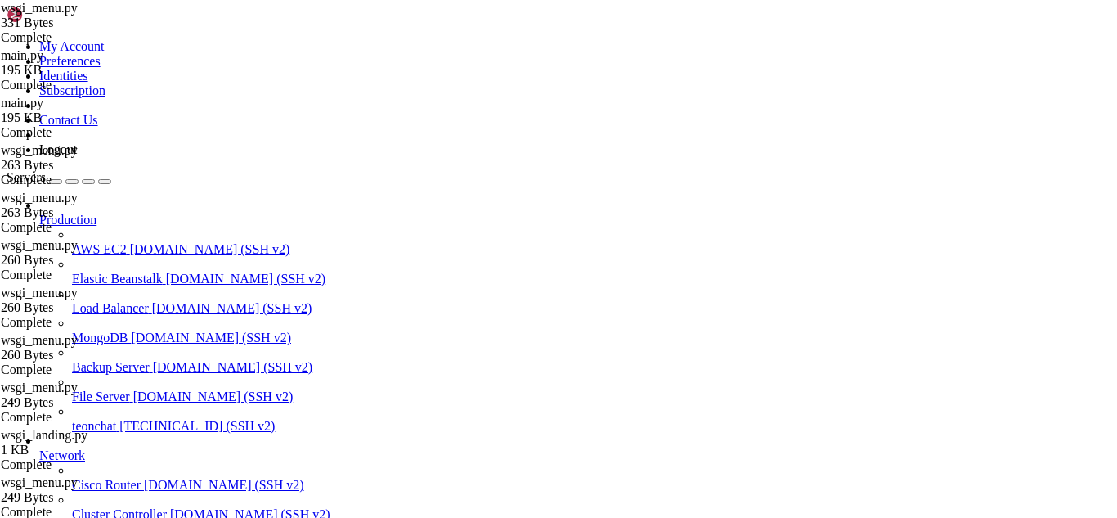
drag, startPoint x: 295, startPoint y: 1304, endPoint x: 143, endPoint y: 1304, distance: 152.1
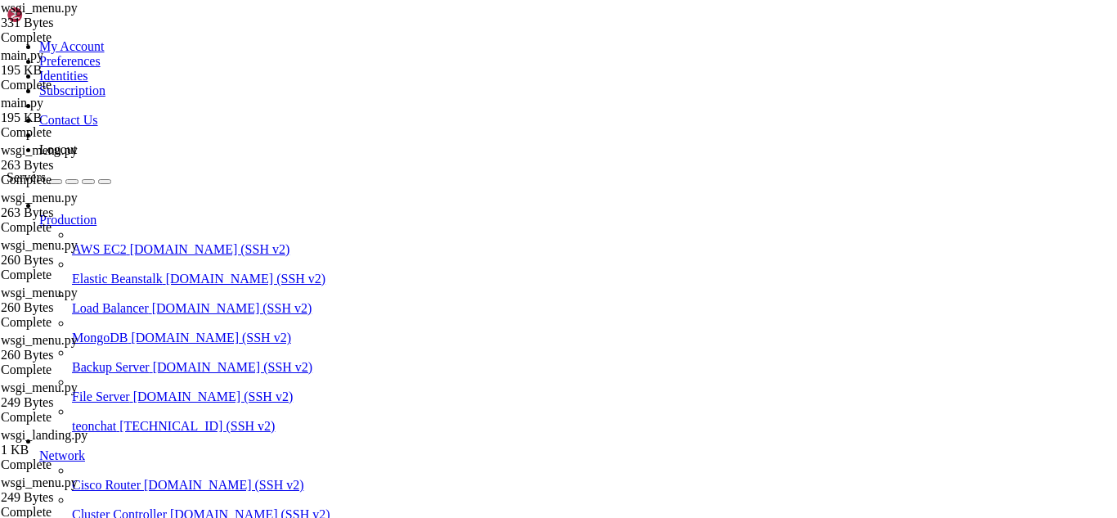
drag, startPoint x: 10, startPoint y: 997, endPoint x: 234, endPoint y: 1316, distance: 389.8
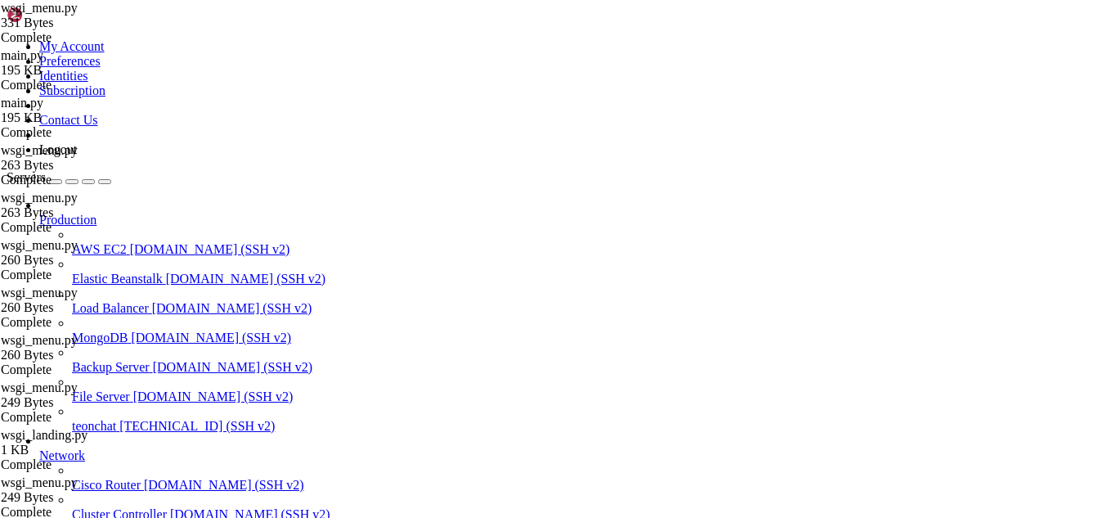
drag, startPoint x: 8, startPoint y: 1115, endPoint x: 101, endPoint y: 1339, distance: 242.7
drag, startPoint x: 12, startPoint y: 1116, endPoint x: 138, endPoint y: 1335, distance: 252.8
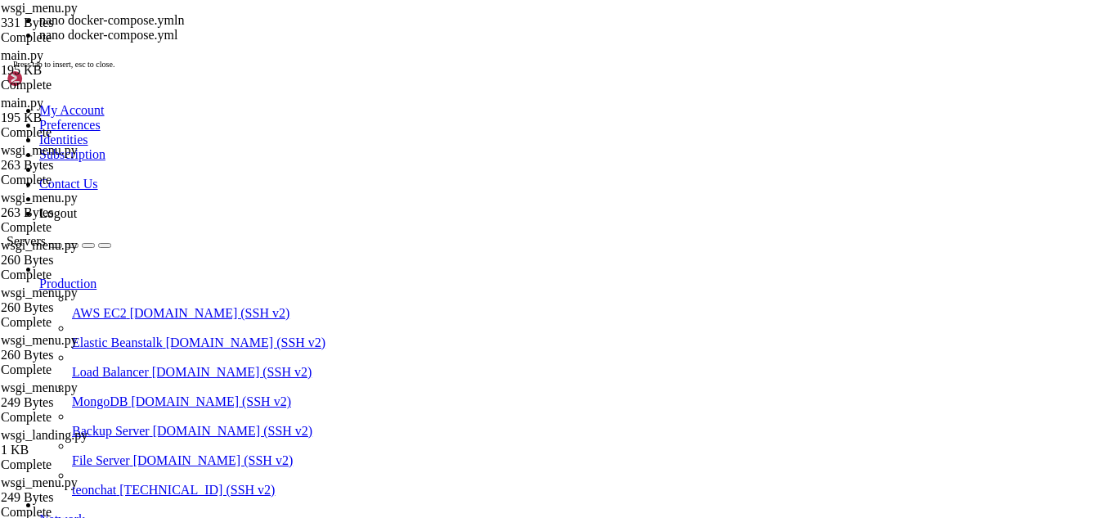
scroll to position [1082905, 0]
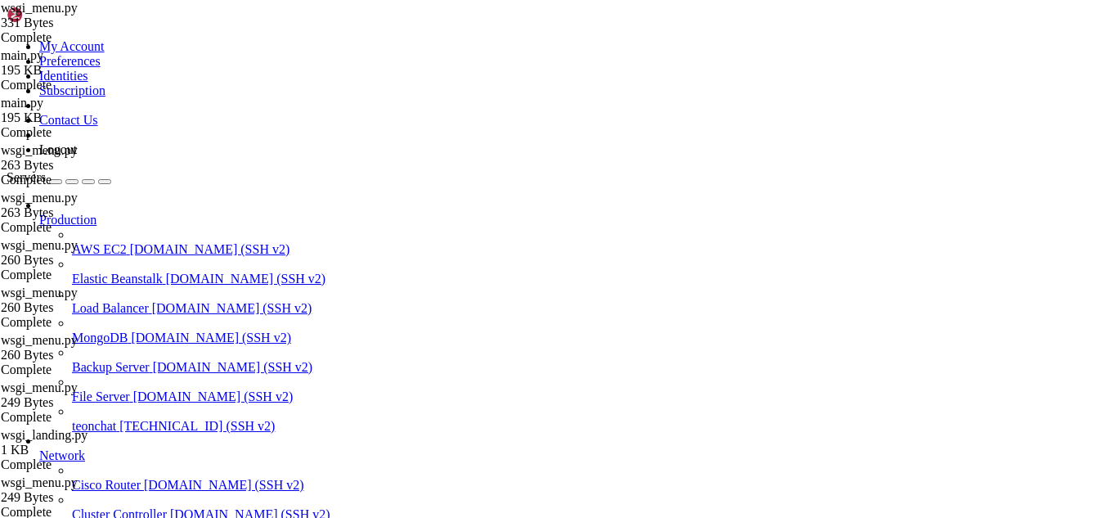
scroll to position [16, 3]
drag, startPoint x: 17, startPoint y: 1101, endPoint x: 350, endPoint y: 1304, distance: 390.2
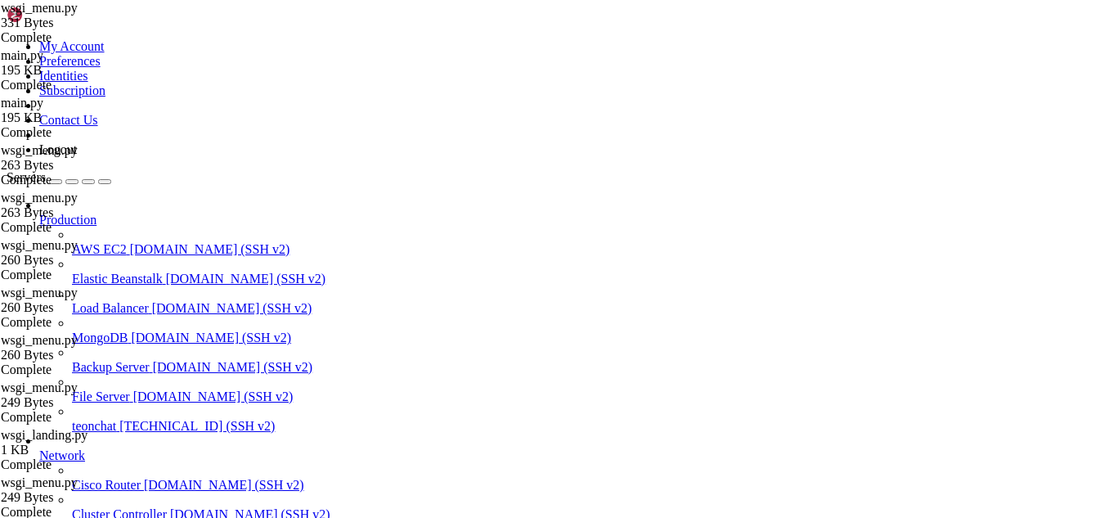
scroll to position [1091888, 0]
drag, startPoint x: 16, startPoint y: 964, endPoint x: 141, endPoint y: 1334, distance: 390.2
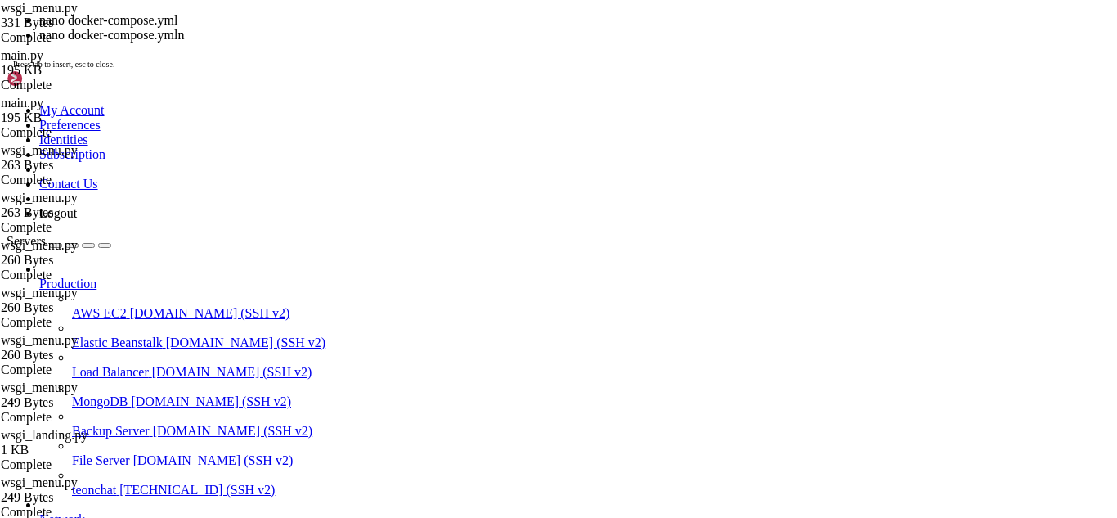
scroll to position [1091920, 0]
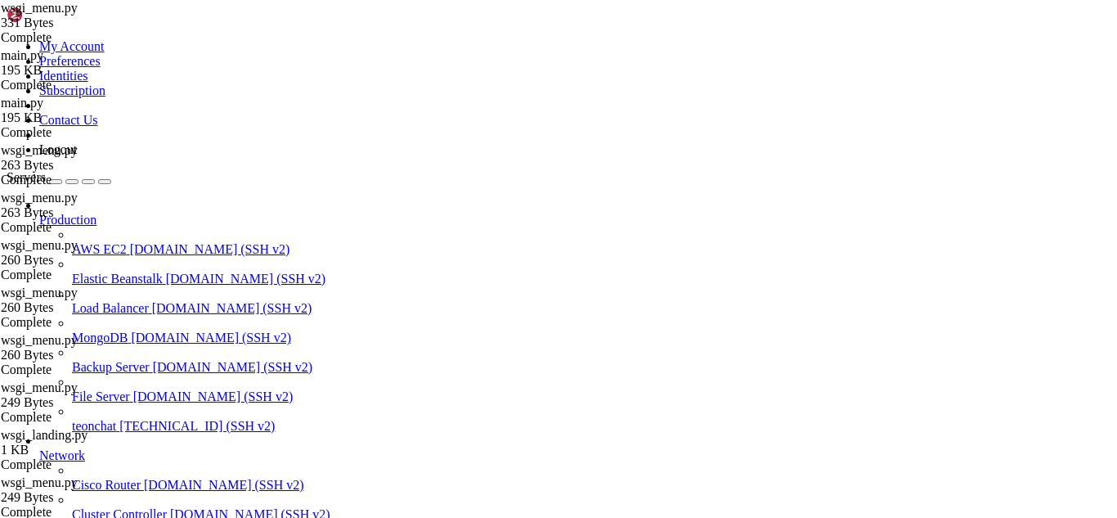
drag, startPoint x: 123, startPoint y: 1104, endPoint x: 89, endPoint y: 1141, distance: 50.3
drag, startPoint x: 13, startPoint y: 1017, endPoint x: 184, endPoint y: 1030, distance: 171.4
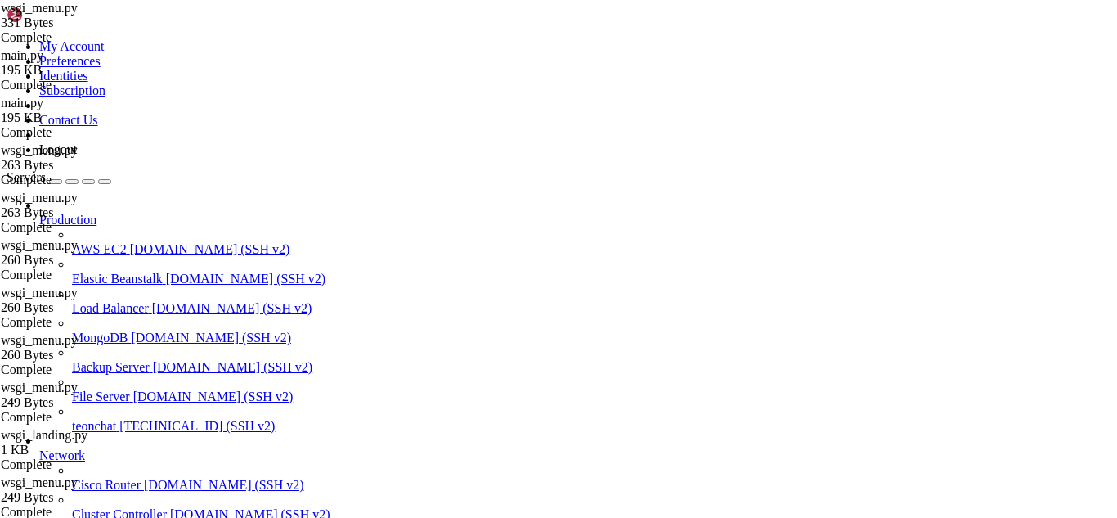
drag, startPoint x: 203, startPoint y: 1033, endPoint x: 559, endPoint y: 1345, distance: 473.4
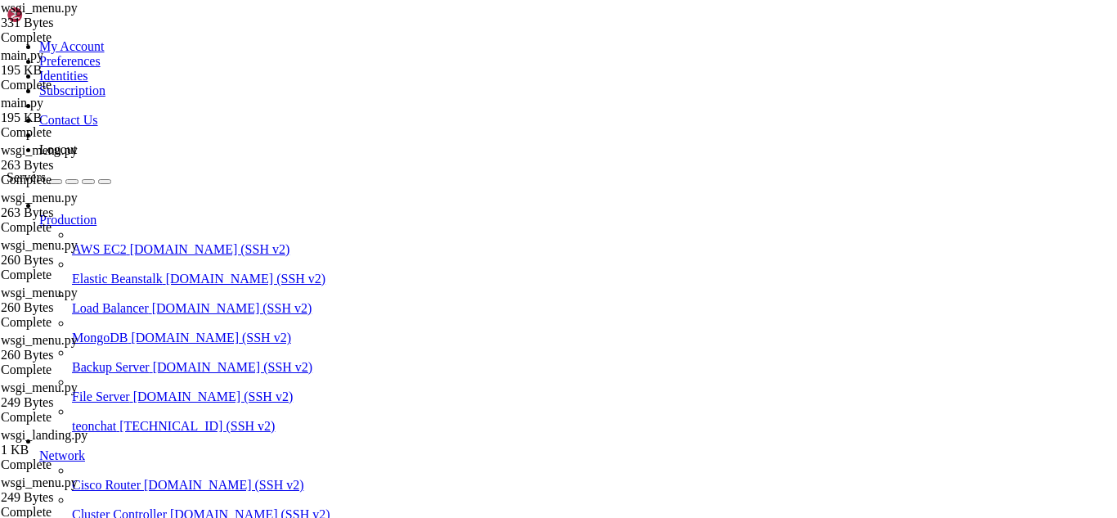
drag, startPoint x: 39, startPoint y: 1070, endPoint x: 23, endPoint y: 1079, distance: 18.7
drag, startPoint x: 72, startPoint y: 1070, endPoint x: 34, endPoint y: 1166, distance: 103.1
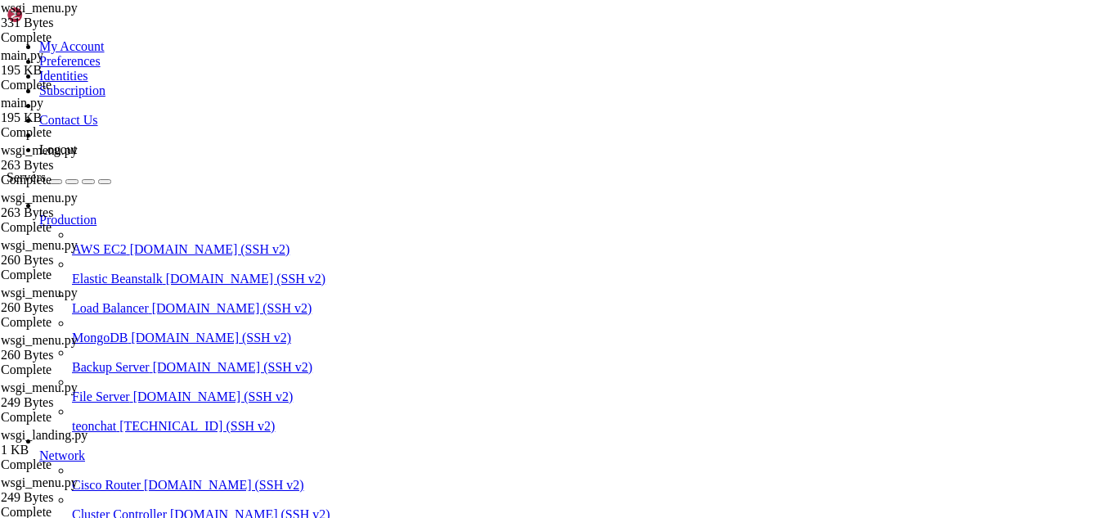
scroll to position [1094788, 0]
